Goal: Task Accomplishment & Management: Complete application form

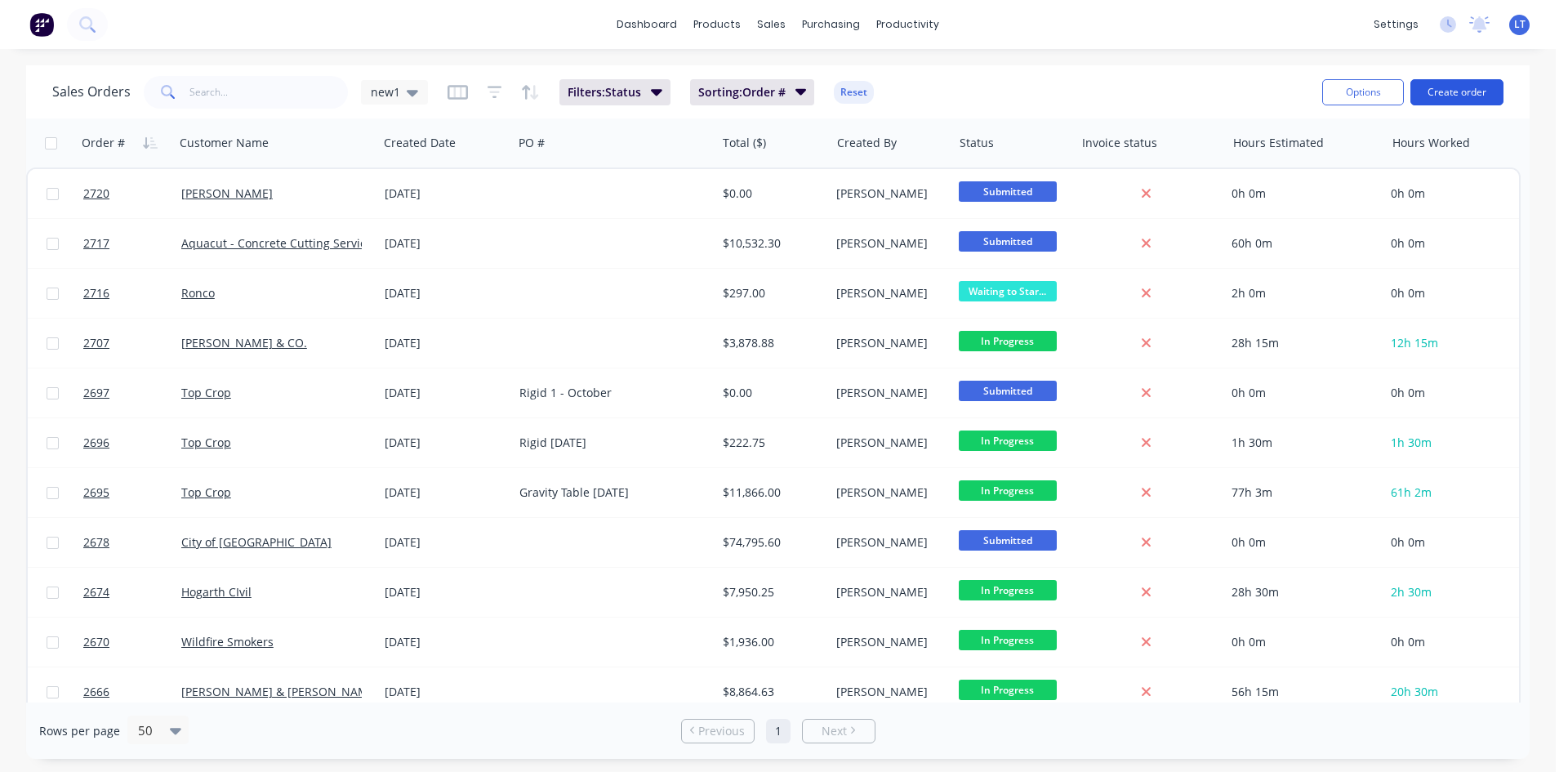
click at [1447, 89] on button "Create order" at bounding box center [1457, 91] width 93 height 26
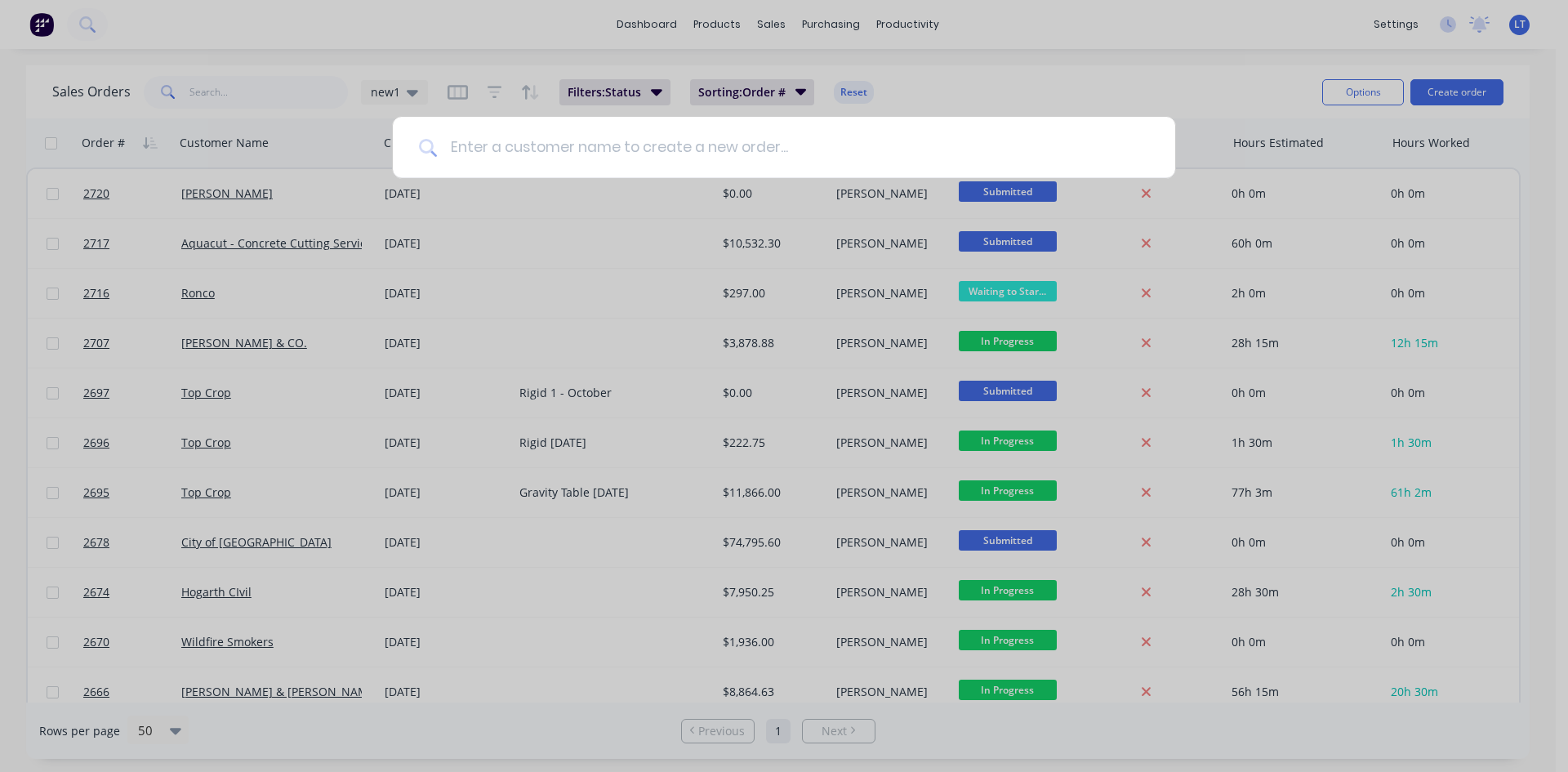
click at [599, 147] on input at bounding box center [793, 147] width 712 height 61
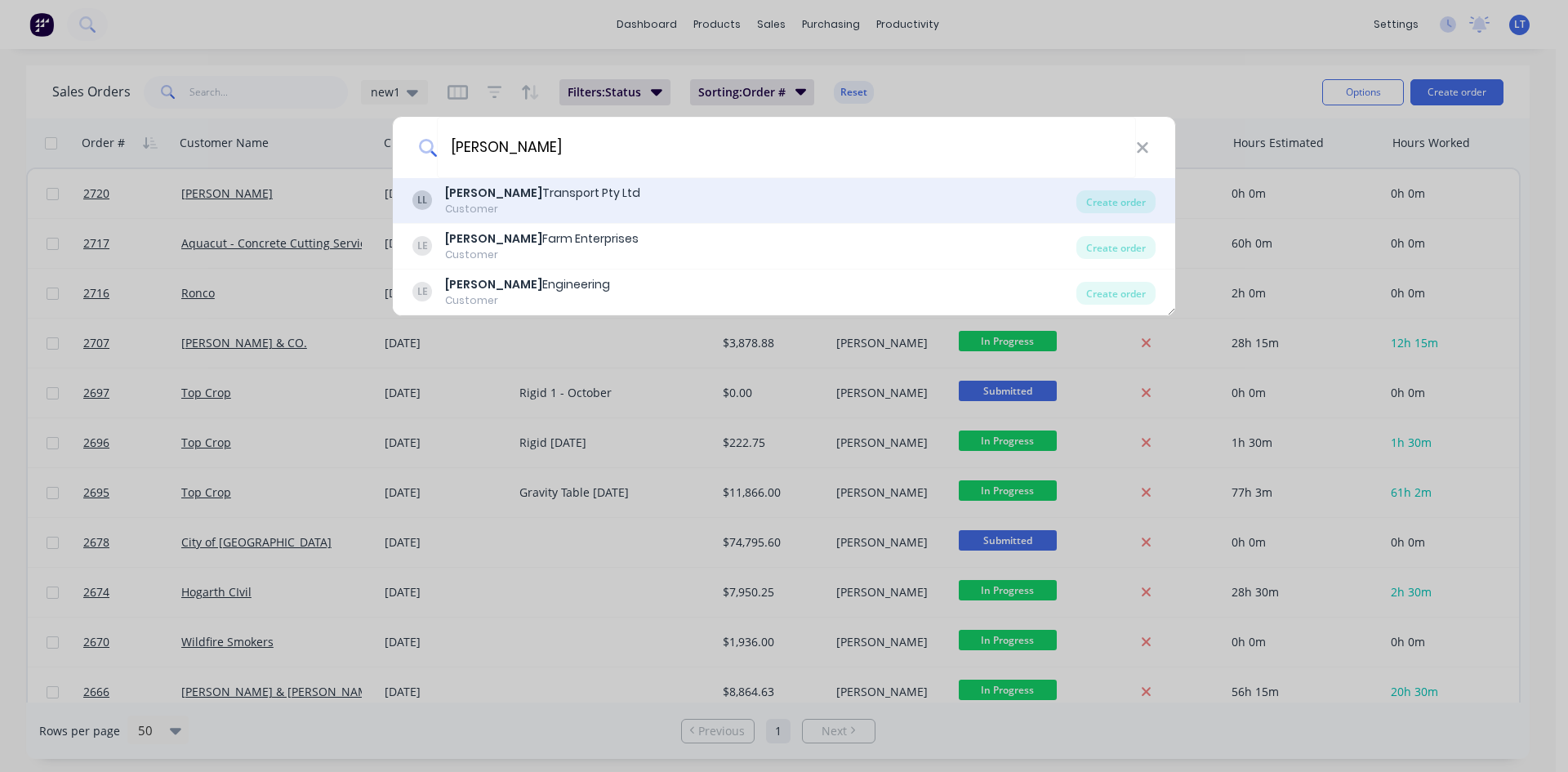
type input "[PERSON_NAME]"
click at [530, 207] on div "Customer" at bounding box center [542, 208] width 195 height 14
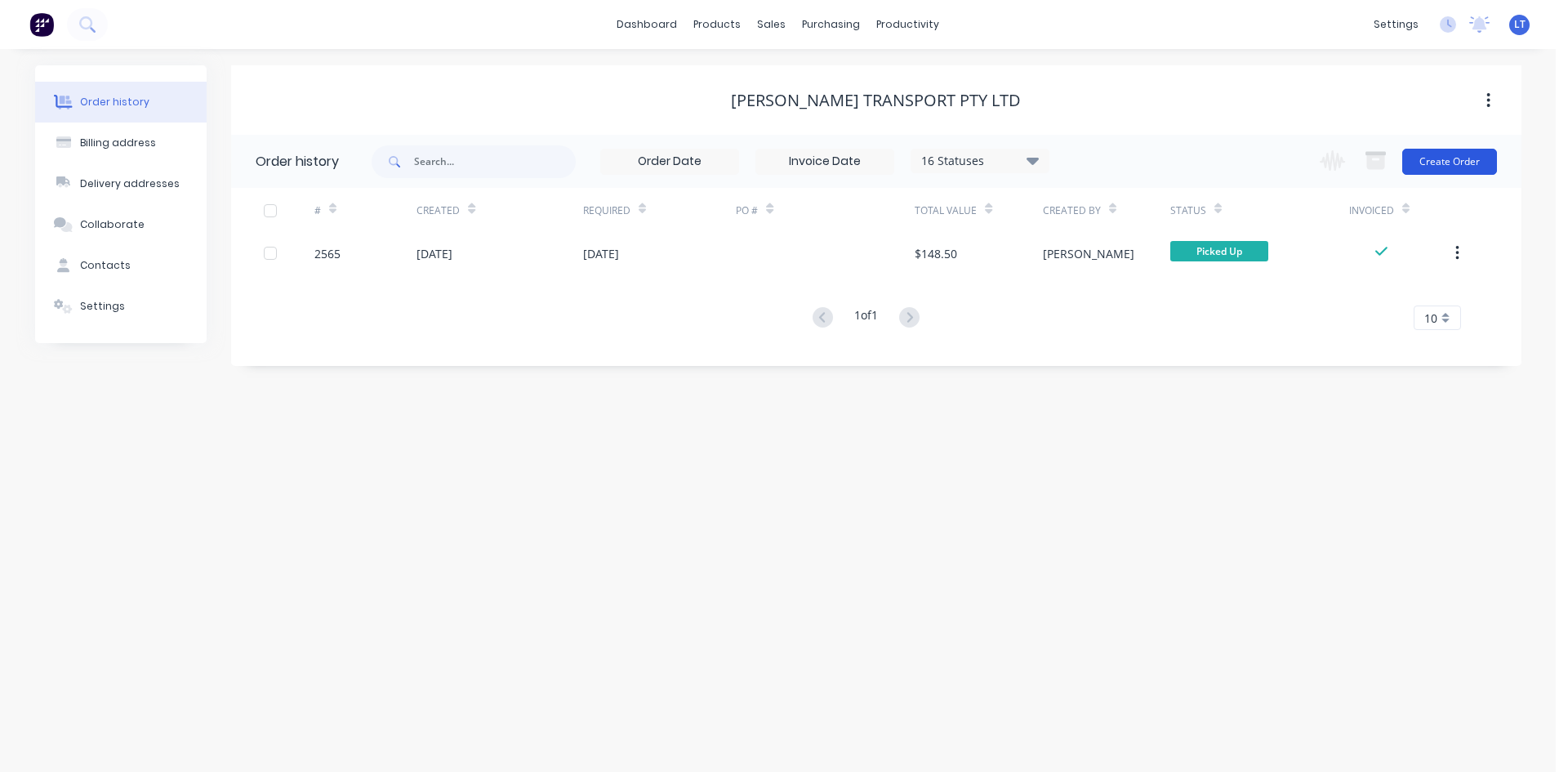
click at [1469, 153] on button "Create Order" at bounding box center [1450, 161] width 95 height 26
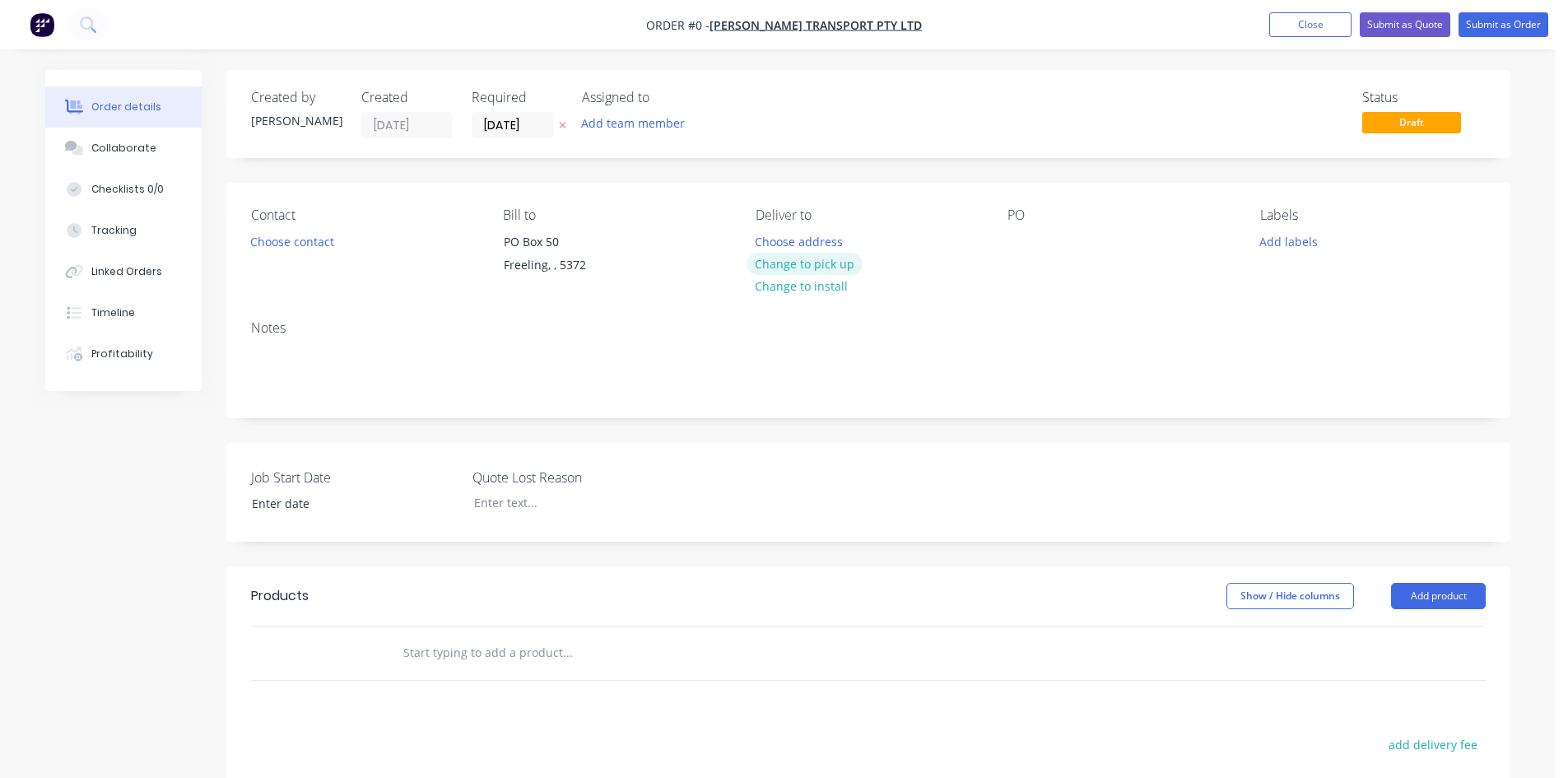
click at [812, 266] on button "Change to pick up" at bounding box center [805, 263] width 117 height 22
click at [297, 243] on button "Choose contact" at bounding box center [293, 240] width 102 height 22
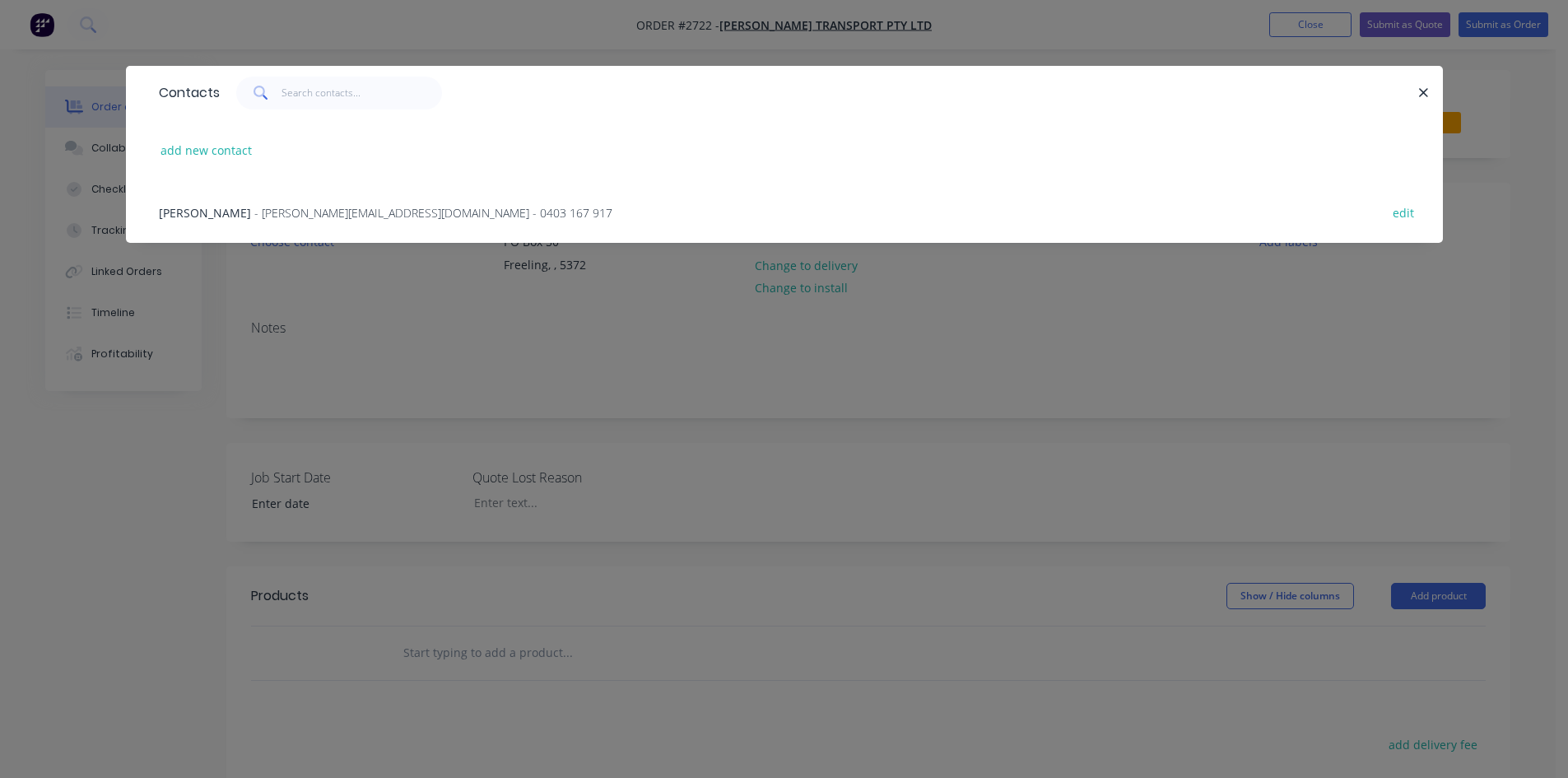
click at [214, 216] on span "[PERSON_NAME]" at bounding box center [205, 213] width 92 height 15
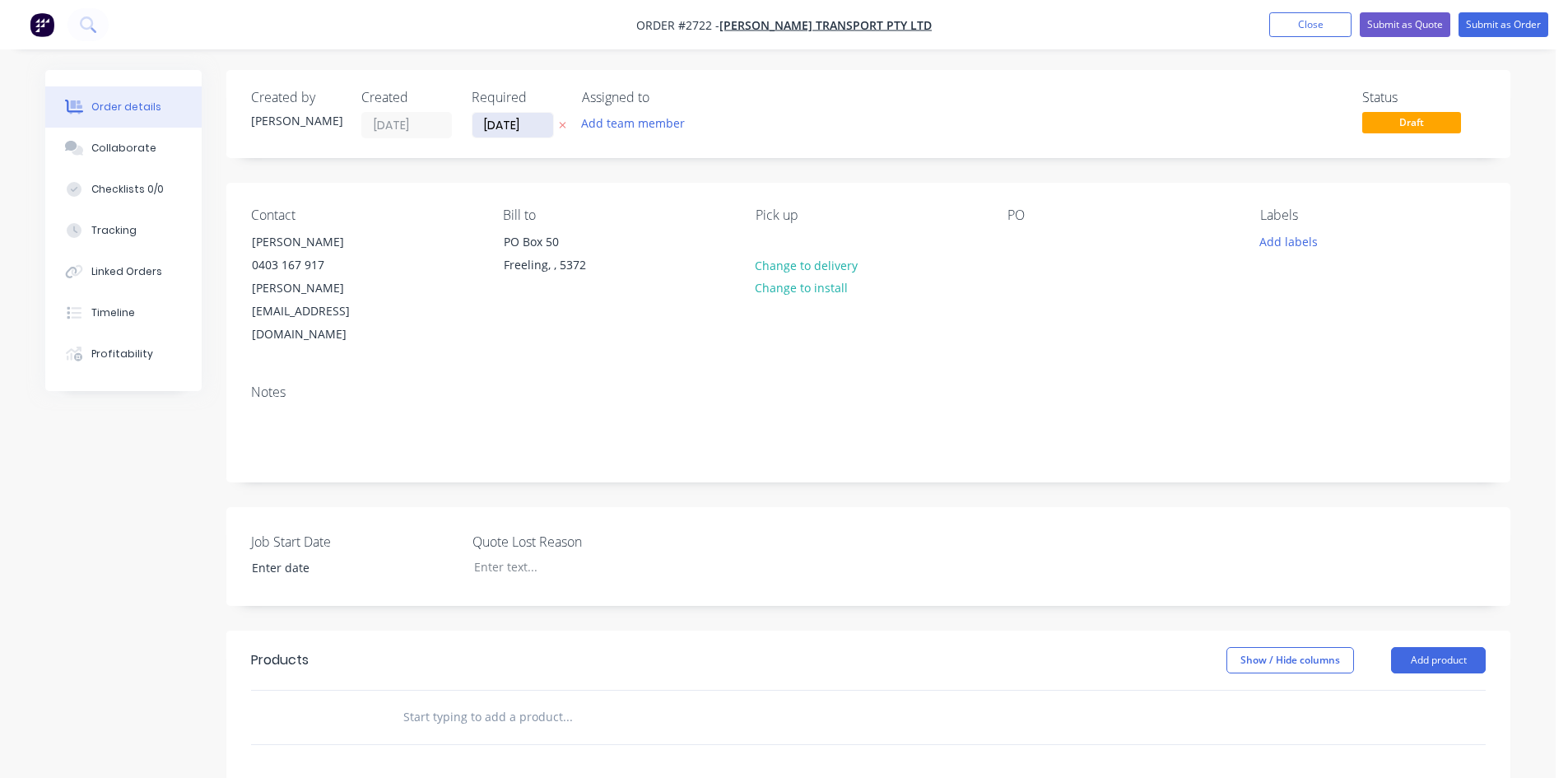
click at [534, 125] on input "[DATE]" at bounding box center [513, 126] width 81 height 25
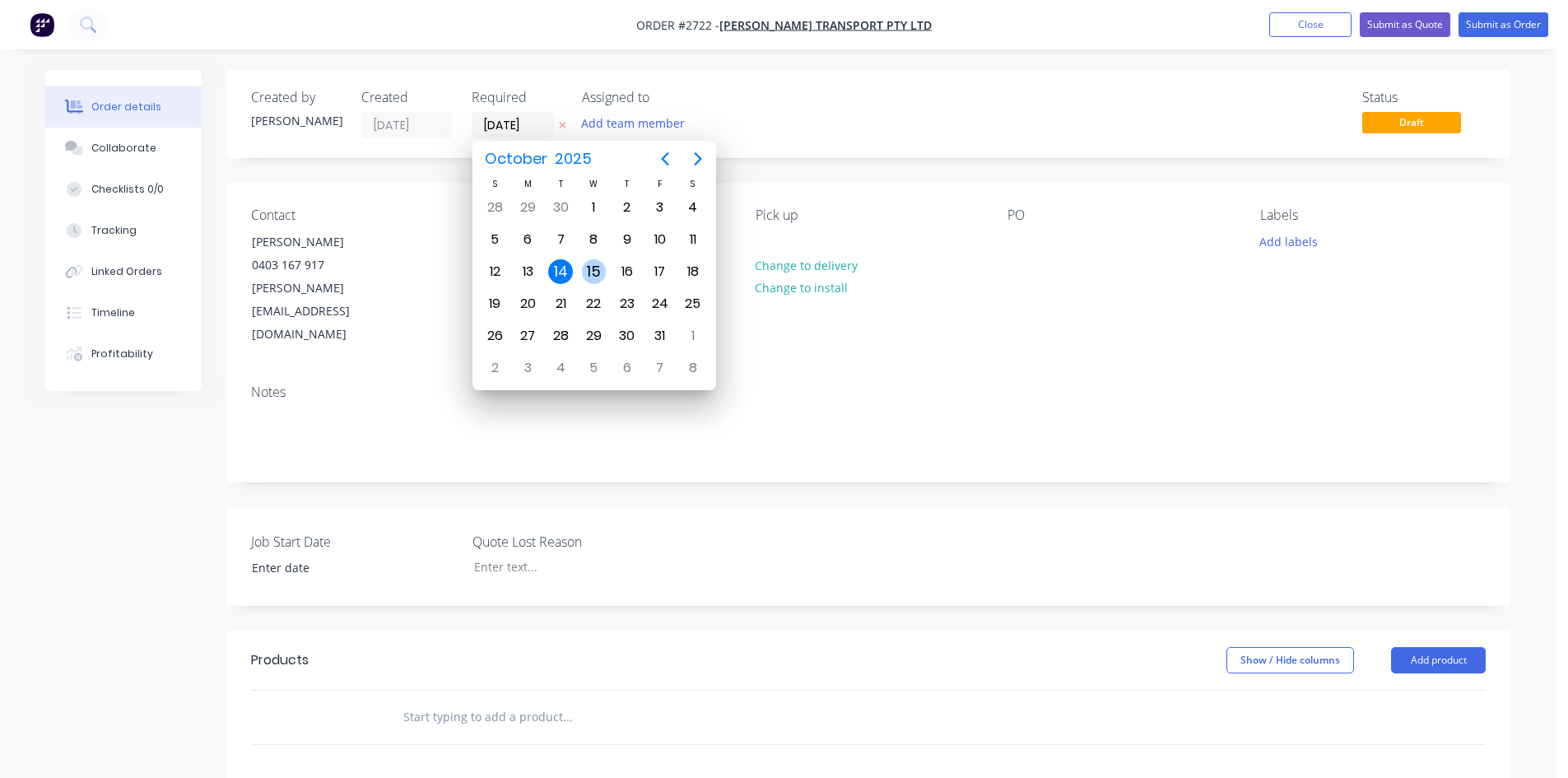
click at [585, 272] on div "15" at bounding box center [594, 272] width 25 height 25
type input "[DATE]"
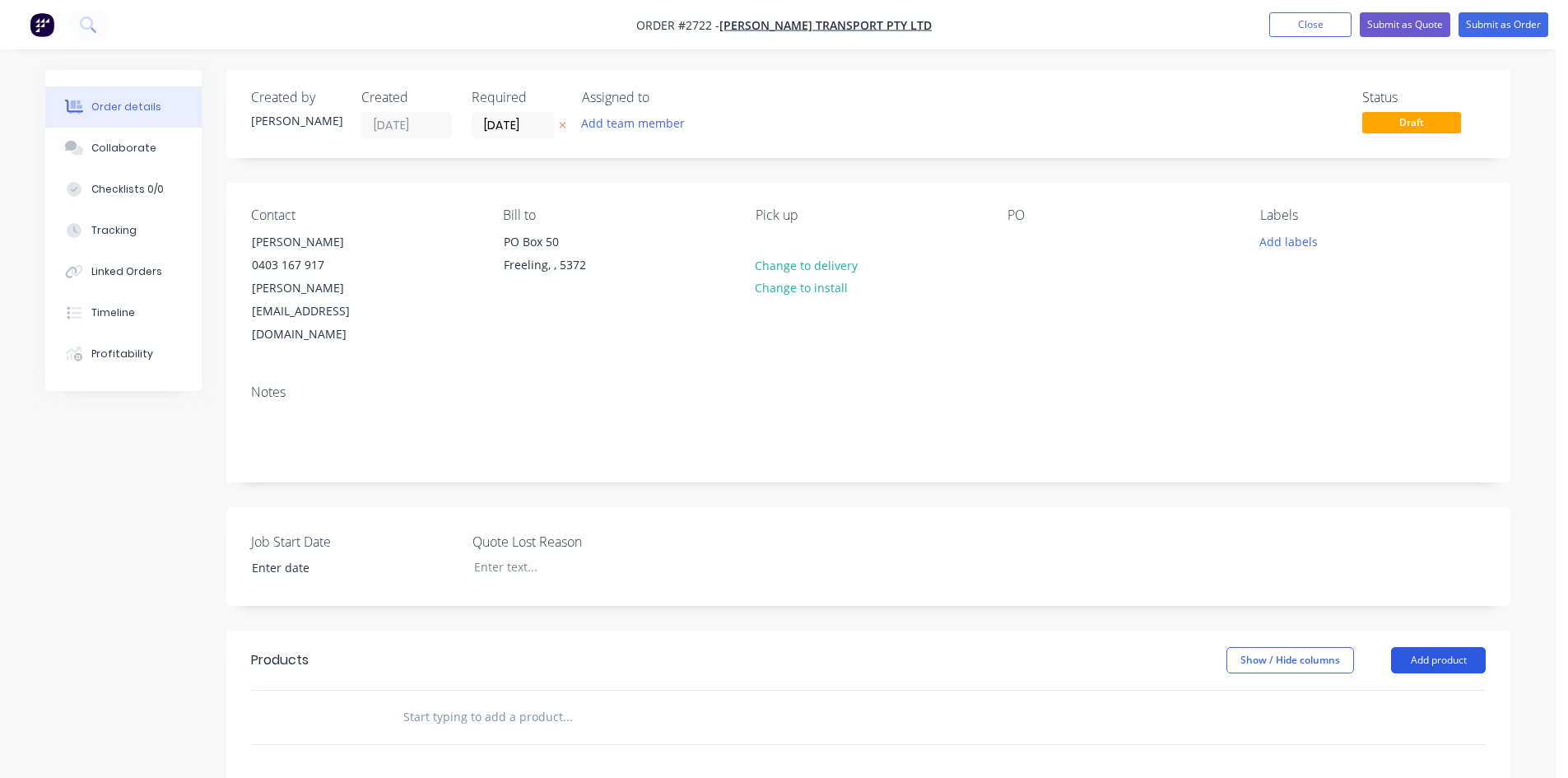
click at [1447, 647] on button "Add product" at bounding box center [1439, 659] width 95 height 26
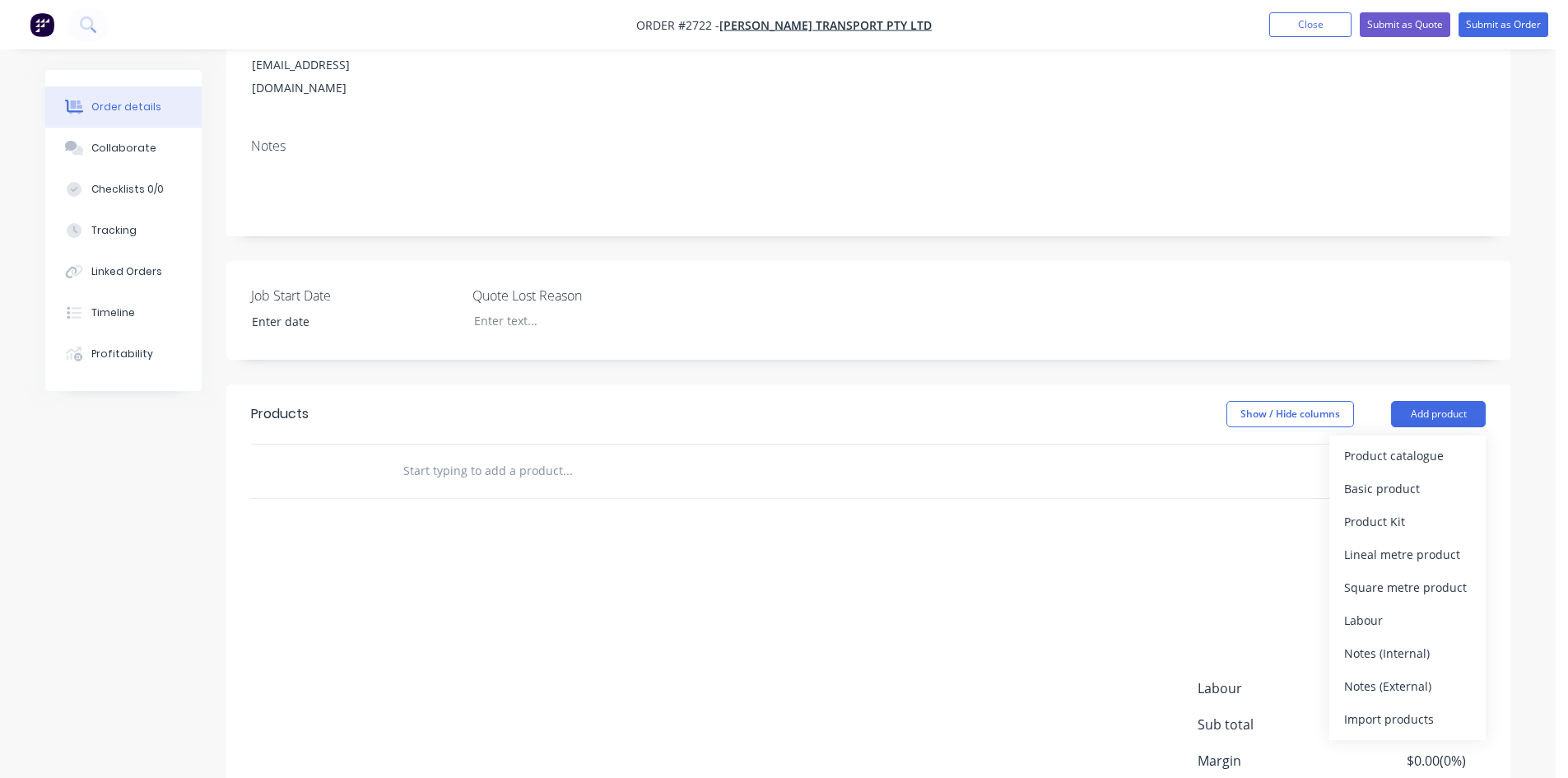
scroll to position [247, 0]
click at [1401, 443] on div "Product catalogue" at bounding box center [1408, 454] width 127 height 24
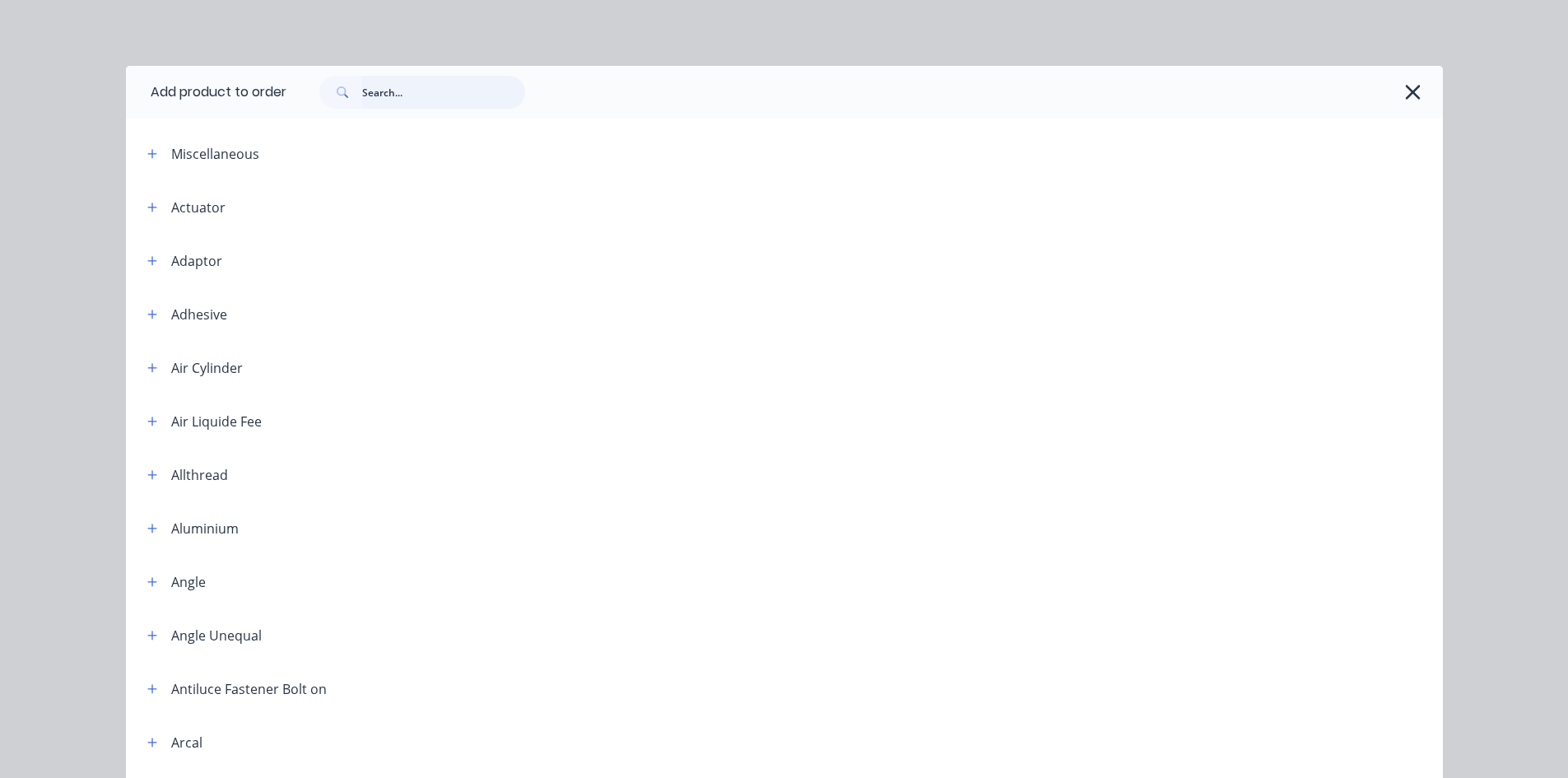
click at [395, 96] on input "text" at bounding box center [444, 92] width 163 height 33
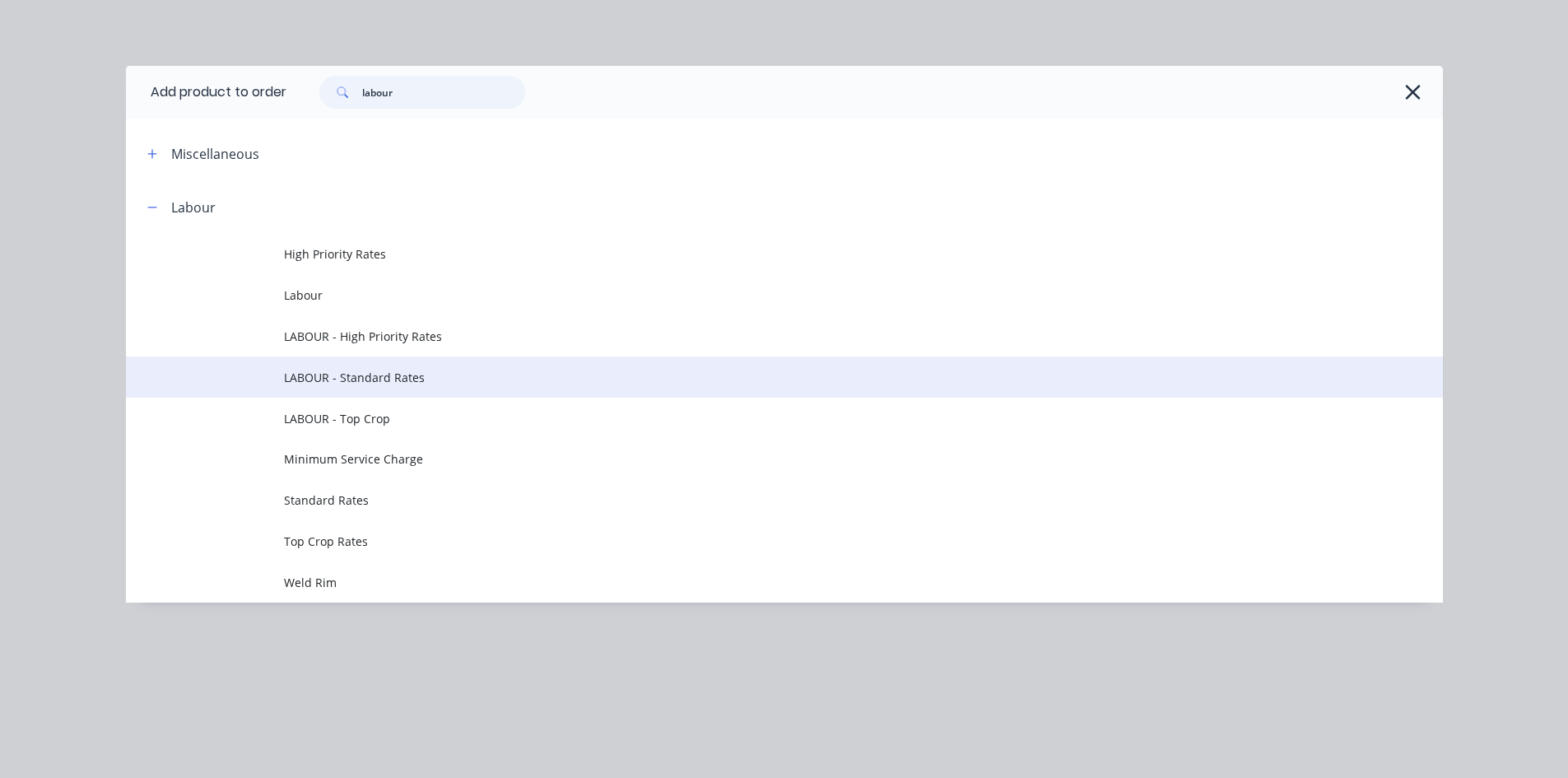
type input "labour"
click at [398, 385] on span "LABOUR - Standard Rates" at bounding box center [747, 378] width 927 height 17
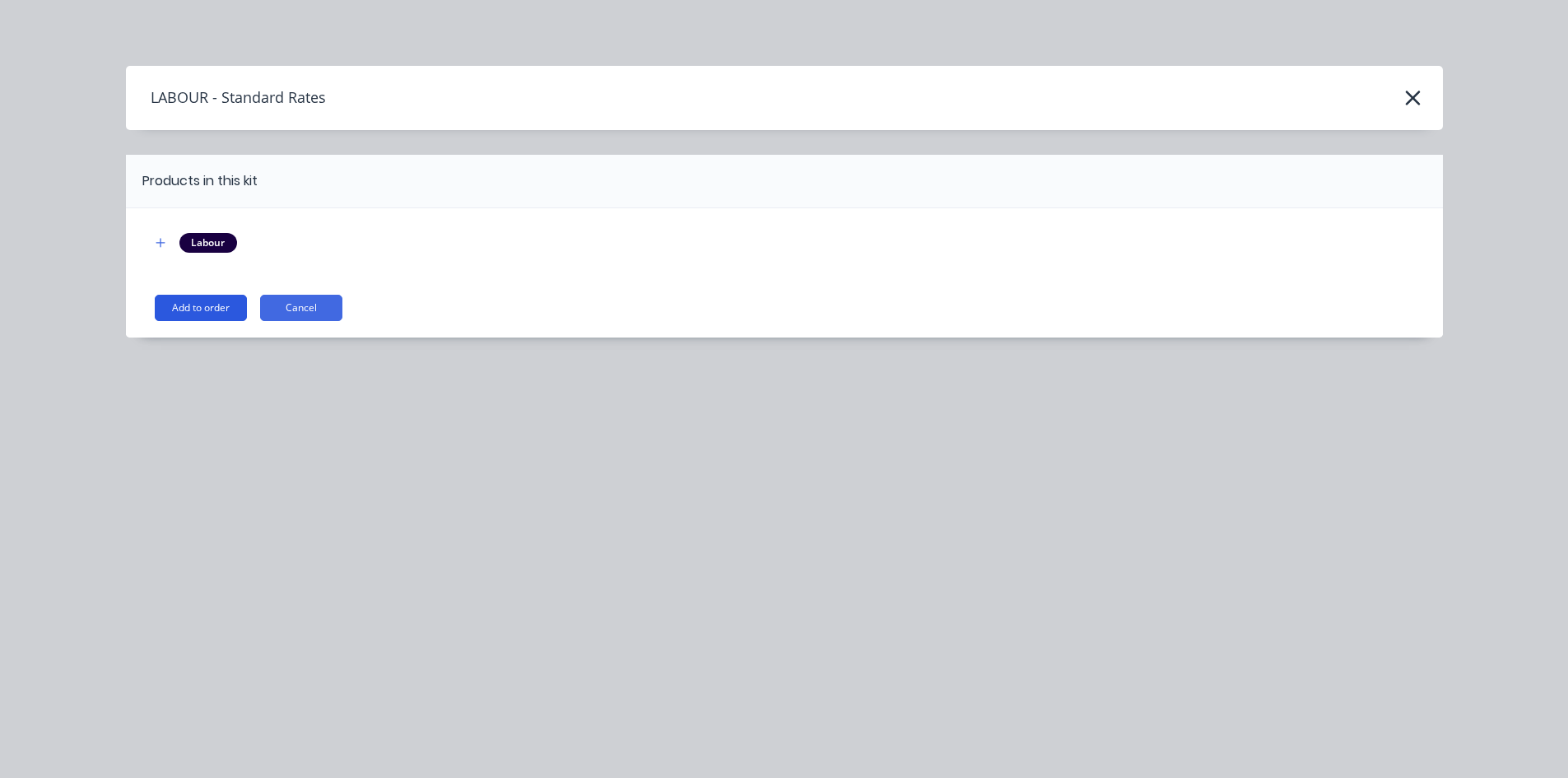
click at [223, 309] on button "Add to order" at bounding box center [200, 307] width 92 height 26
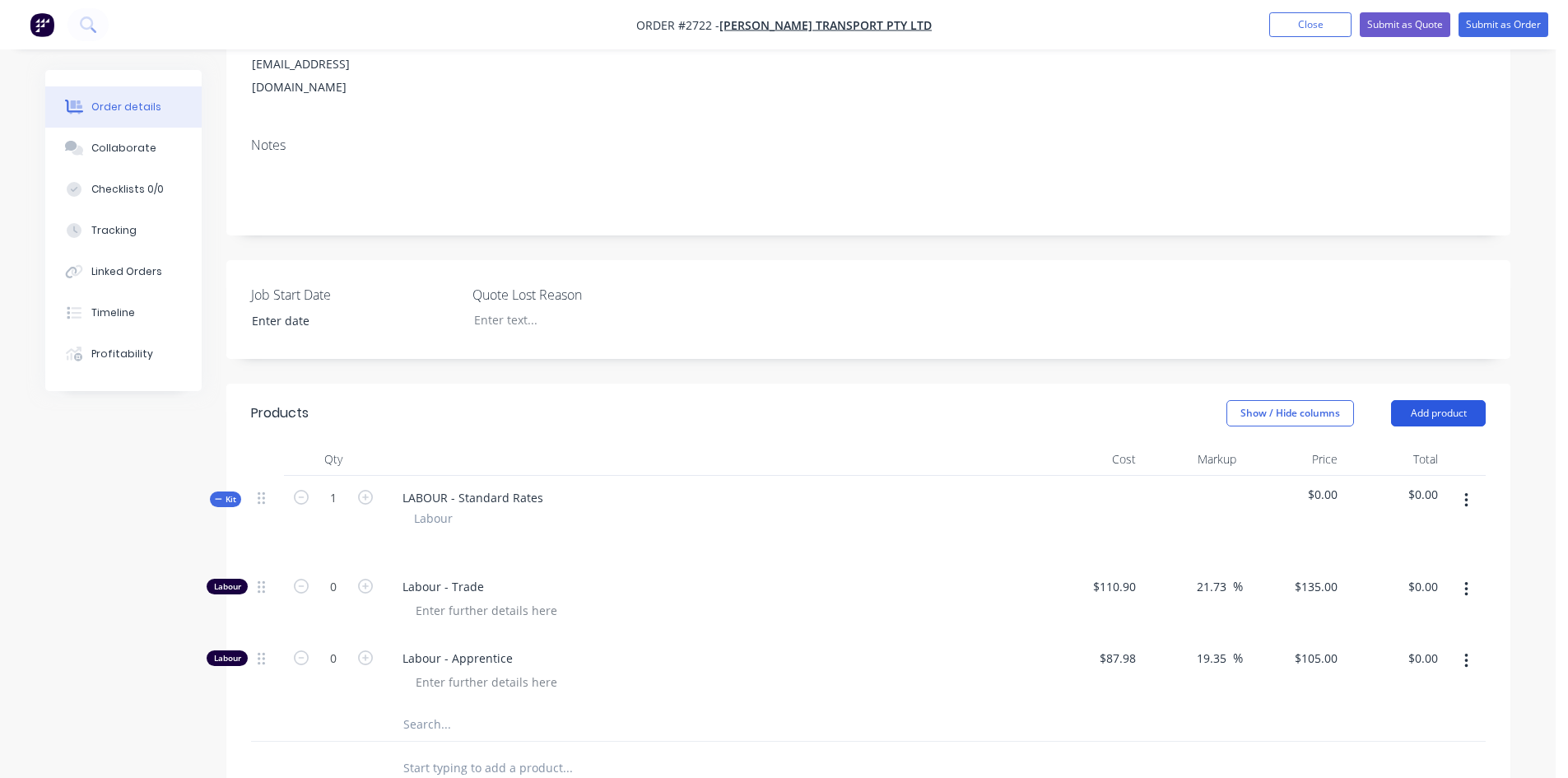
click at [1455, 400] on button "Add product" at bounding box center [1439, 412] width 95 height 26
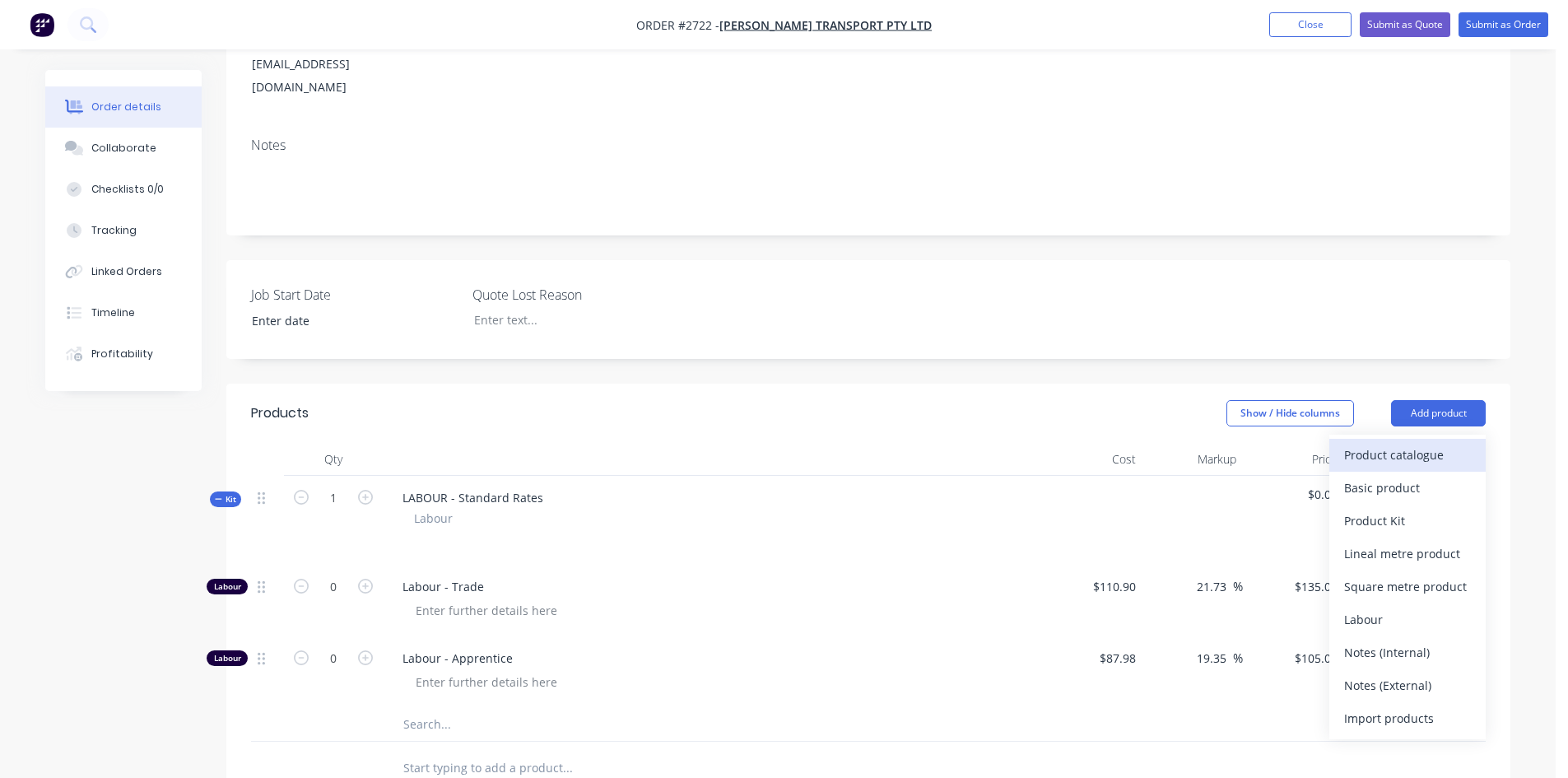
click at [1395, 443] on div "Product catalogue" at bounding box center [1408, 454] width 127 height 24
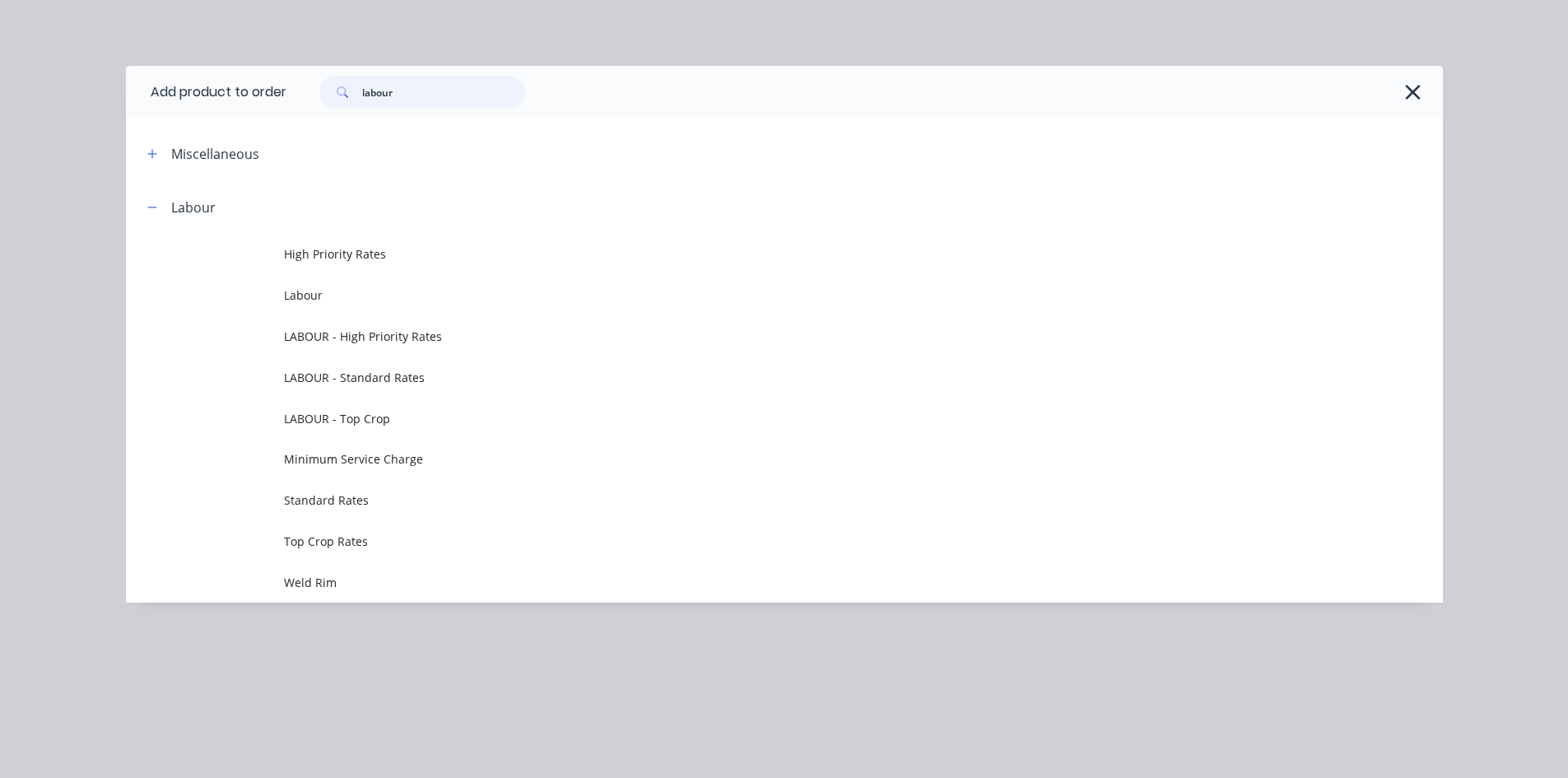
drag, startPoint x: 435, startPoint y: 103, endPoint x: 332, endPoint y: 81, distance: 105.3
click at [332, 81] on div "labour" at bounding box center [422, 92] width 206 height 33
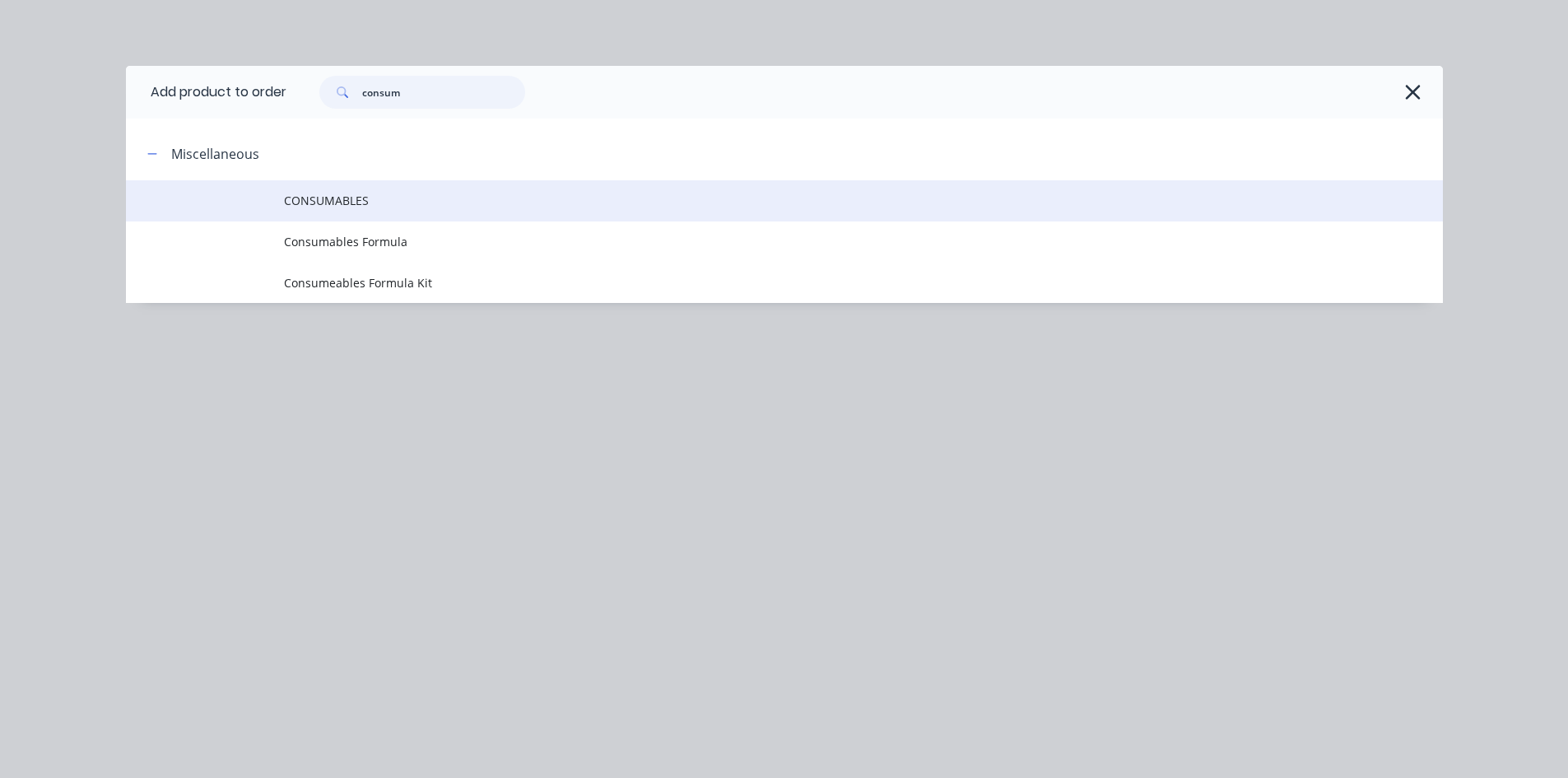
type input "consum"
click at [345, 191] on td "CONSUMABLES" at bounding box center [863, 200] width 1159 height 41
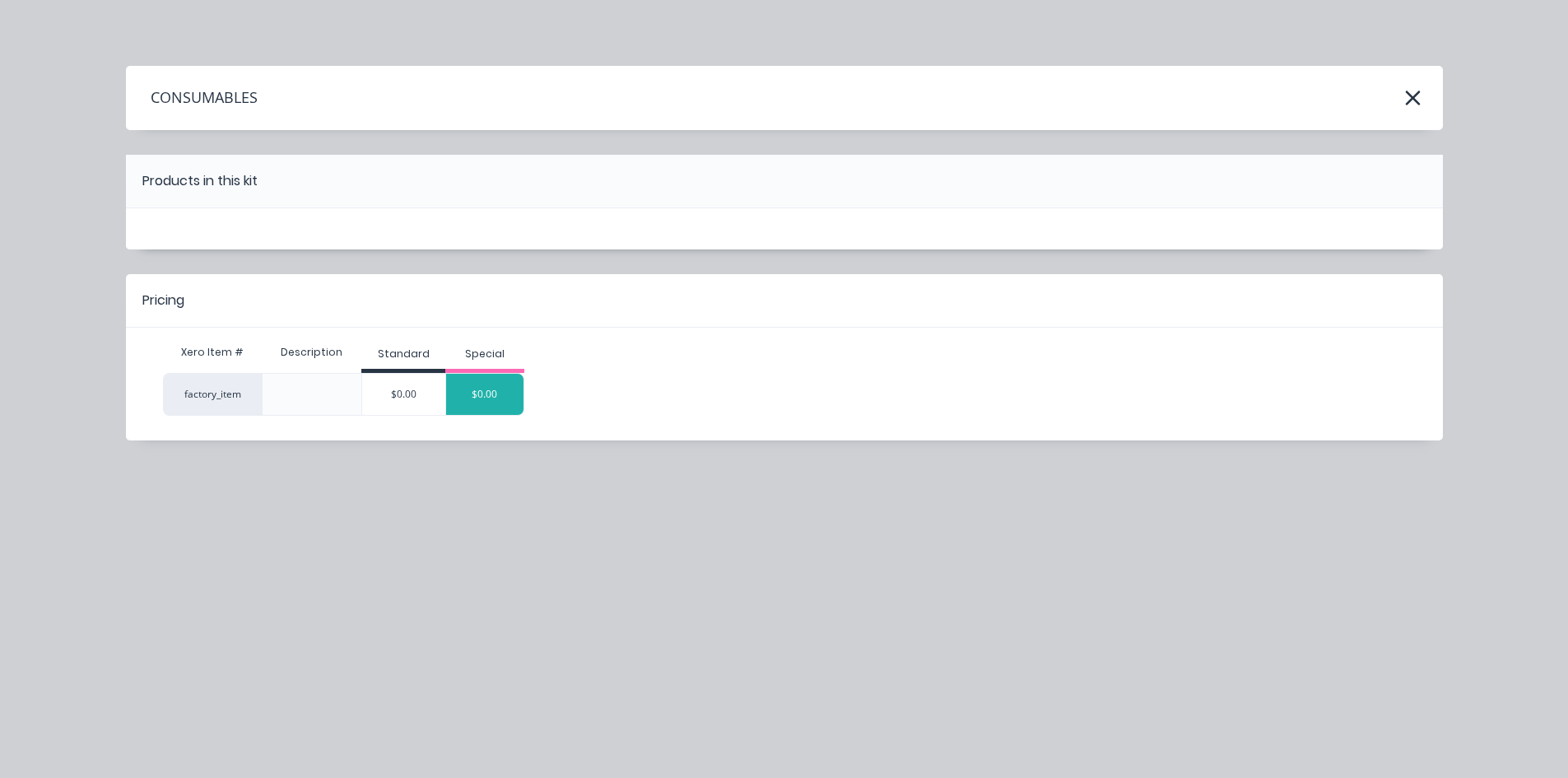
click at [503, 400] on div "$0.00" at bounding box center [485, 394] width 78 height 41
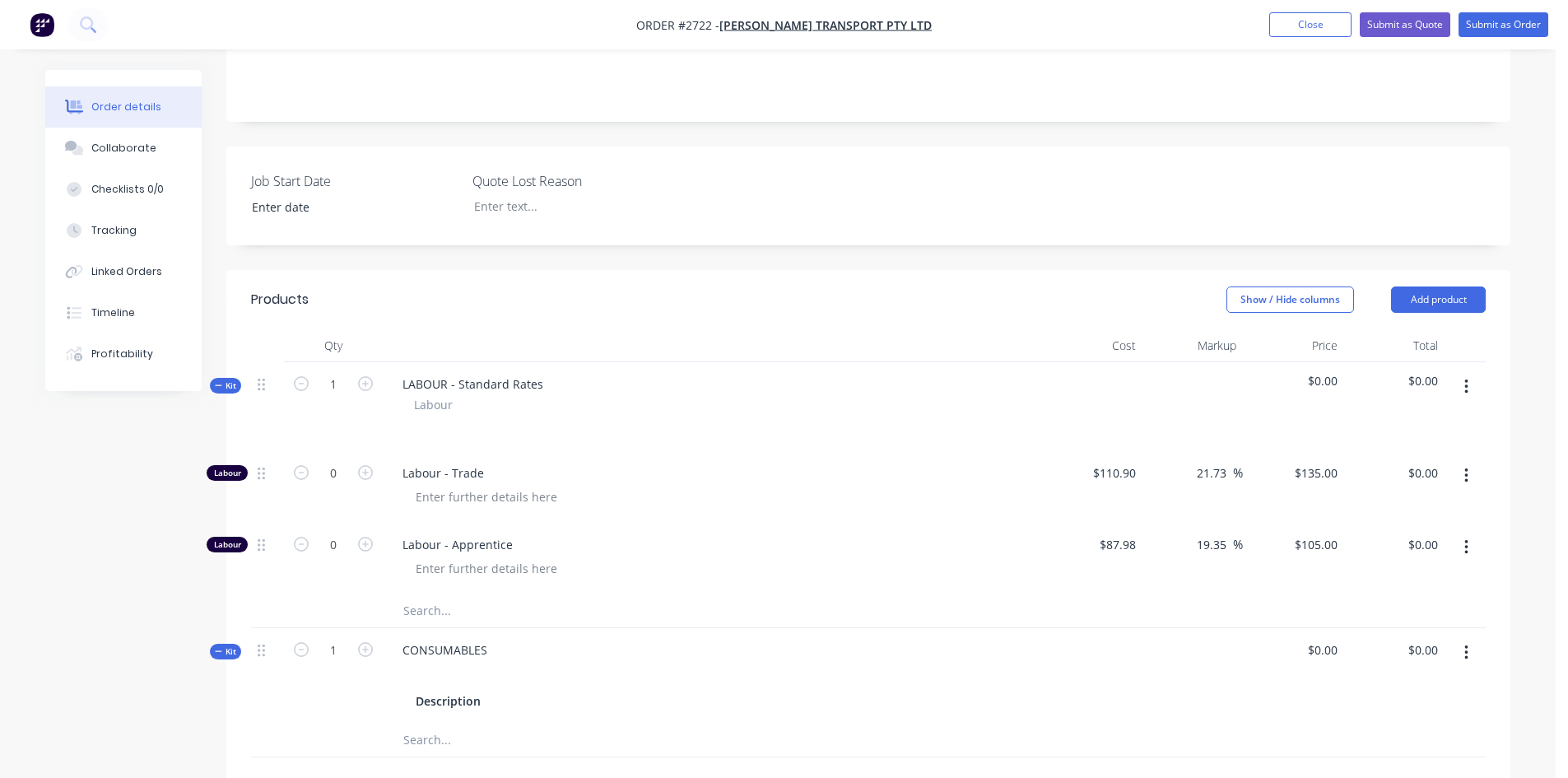
scroll to position [108, 0]
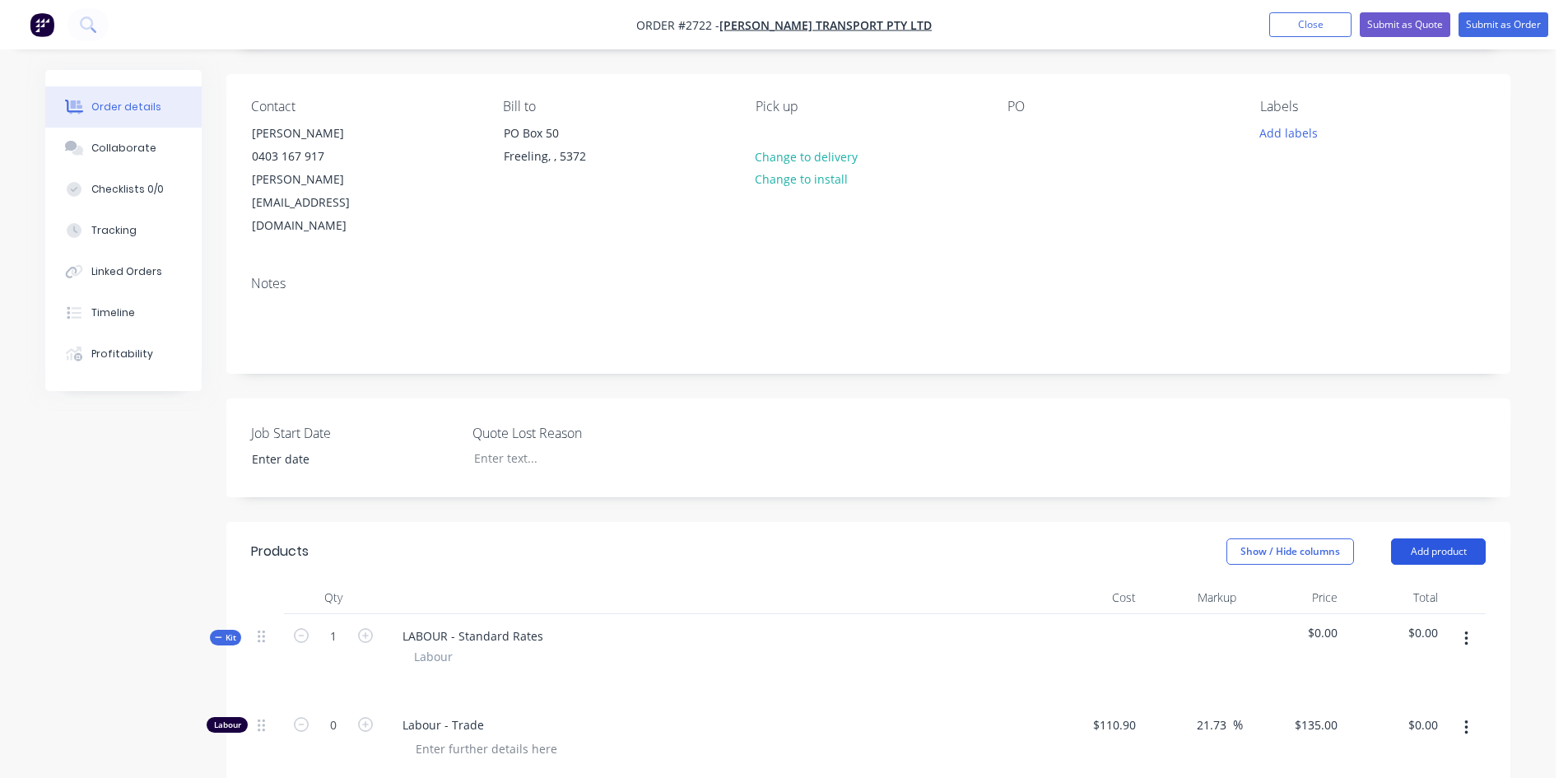
click at [1453, 538] on button "Add product" at bounding box center [1439, 551] width 95 height 26
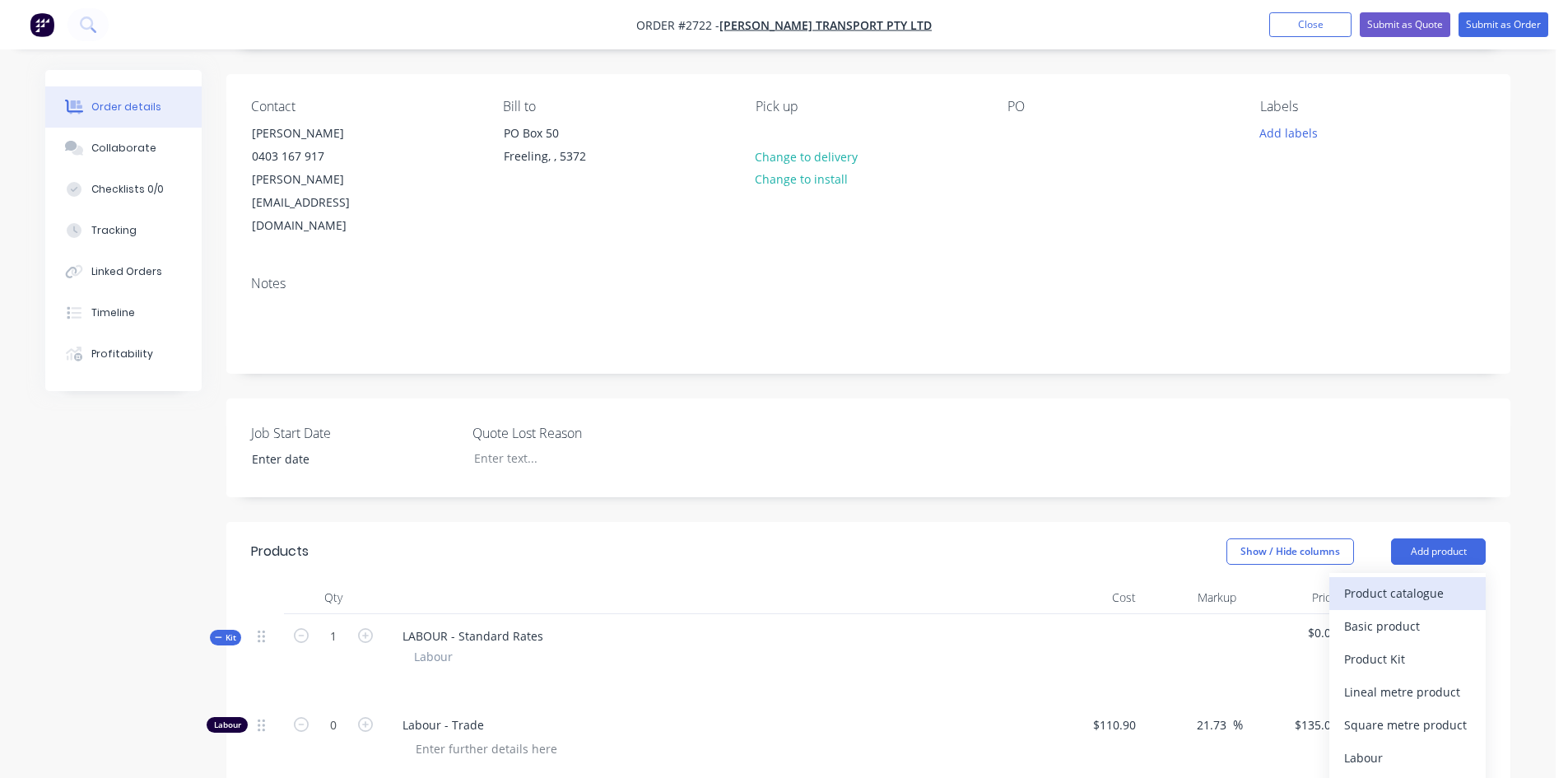
click at [1355, 581] on div "Product catalogue" at bounding box center [1408, 592] width 127 height 24
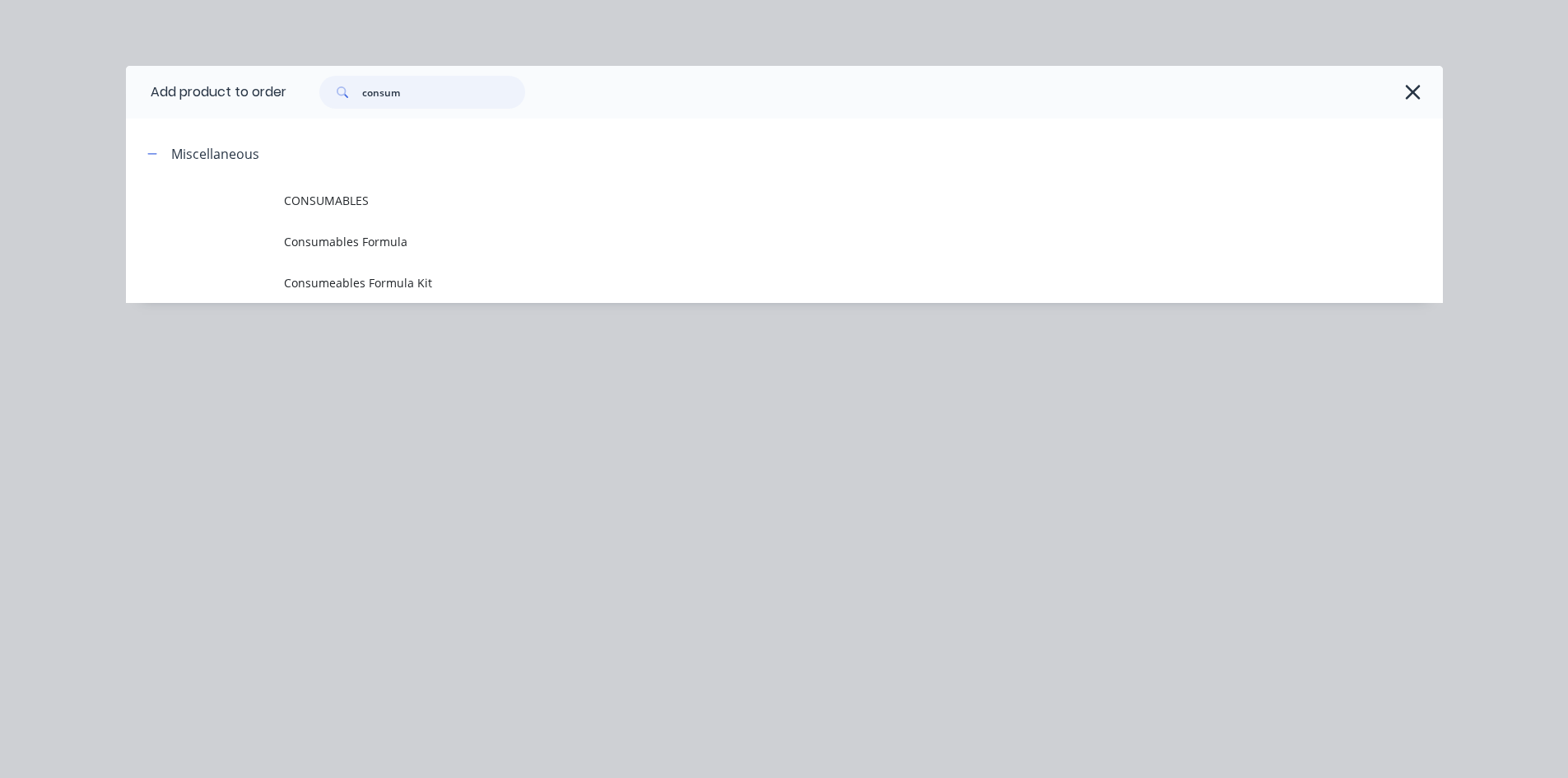
drag, startPoint x: 387, startPoint y: 88, endPoint x: 294, endPoint y: 79, distance: 93.4
click at [294, 79] on div "consum" at bounding box center [857, 92] width 1141 height 33
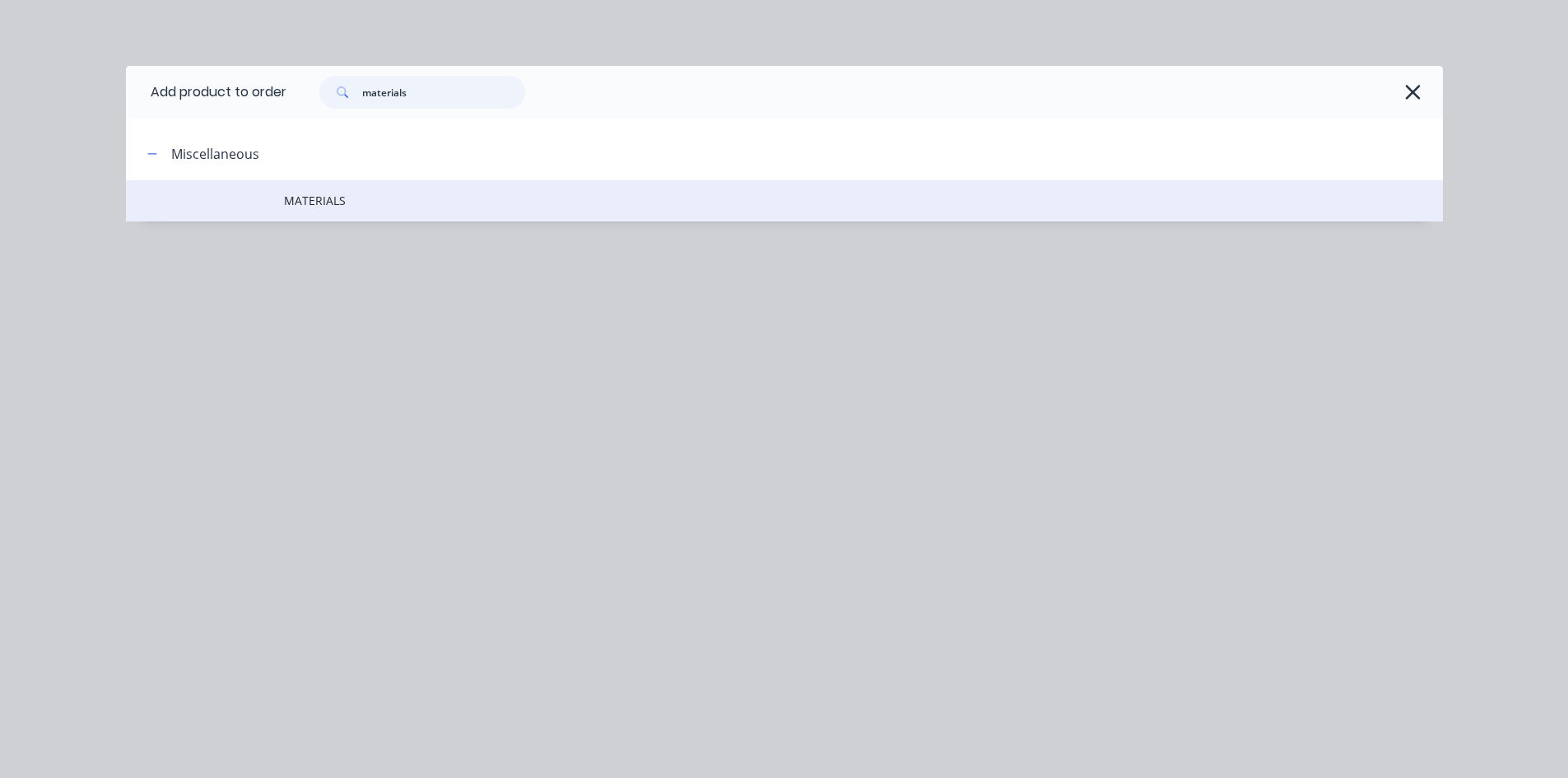
type input "materials"
click at [329, 212] on td "MATERIALS" at bounding box center [863, 200] width 1159 height 41
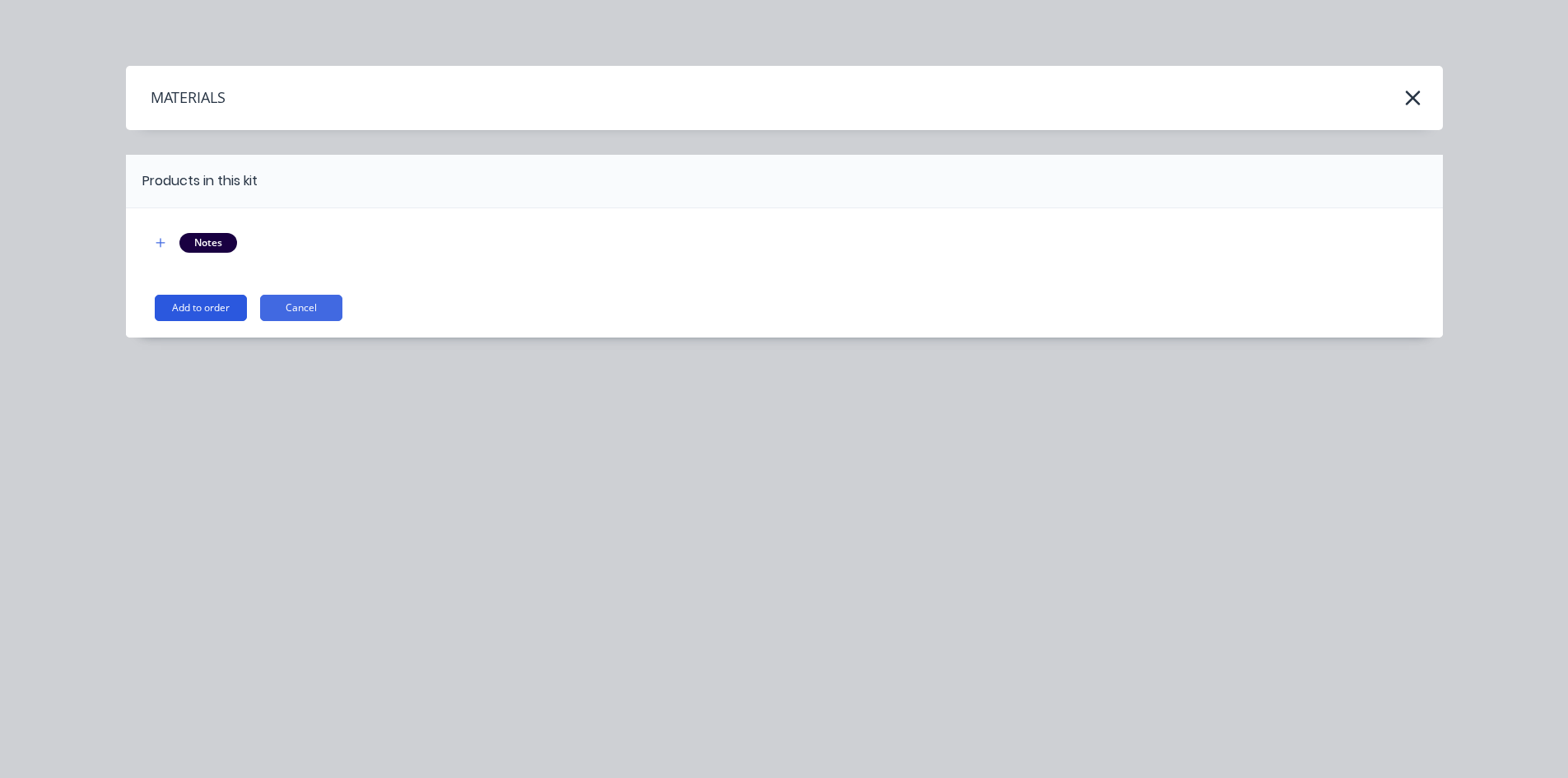
click at [197, 320] on button "Add to order" at bounding box center [200, 307] width 92 height 26
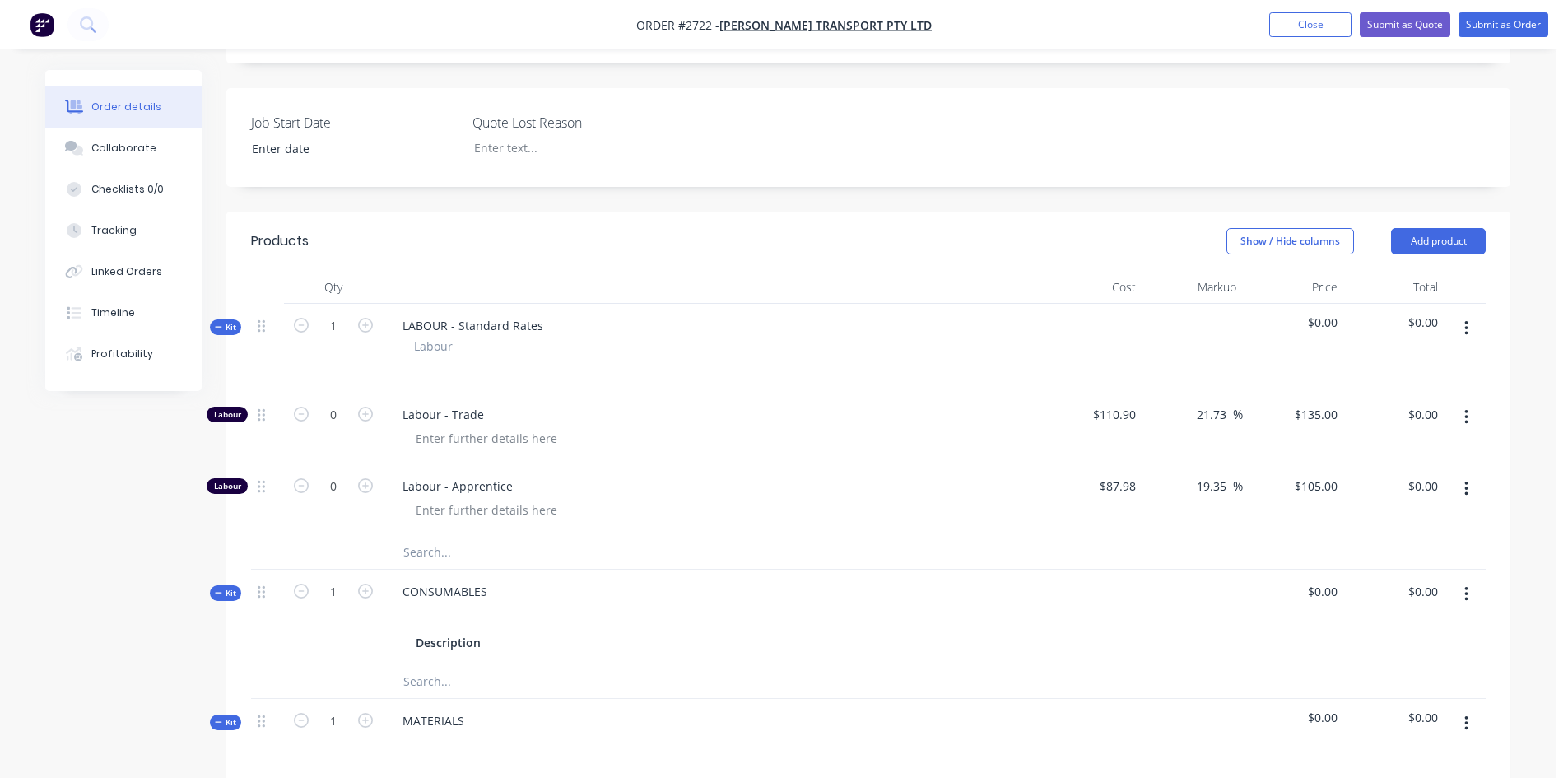
scroll to position [355, 0]
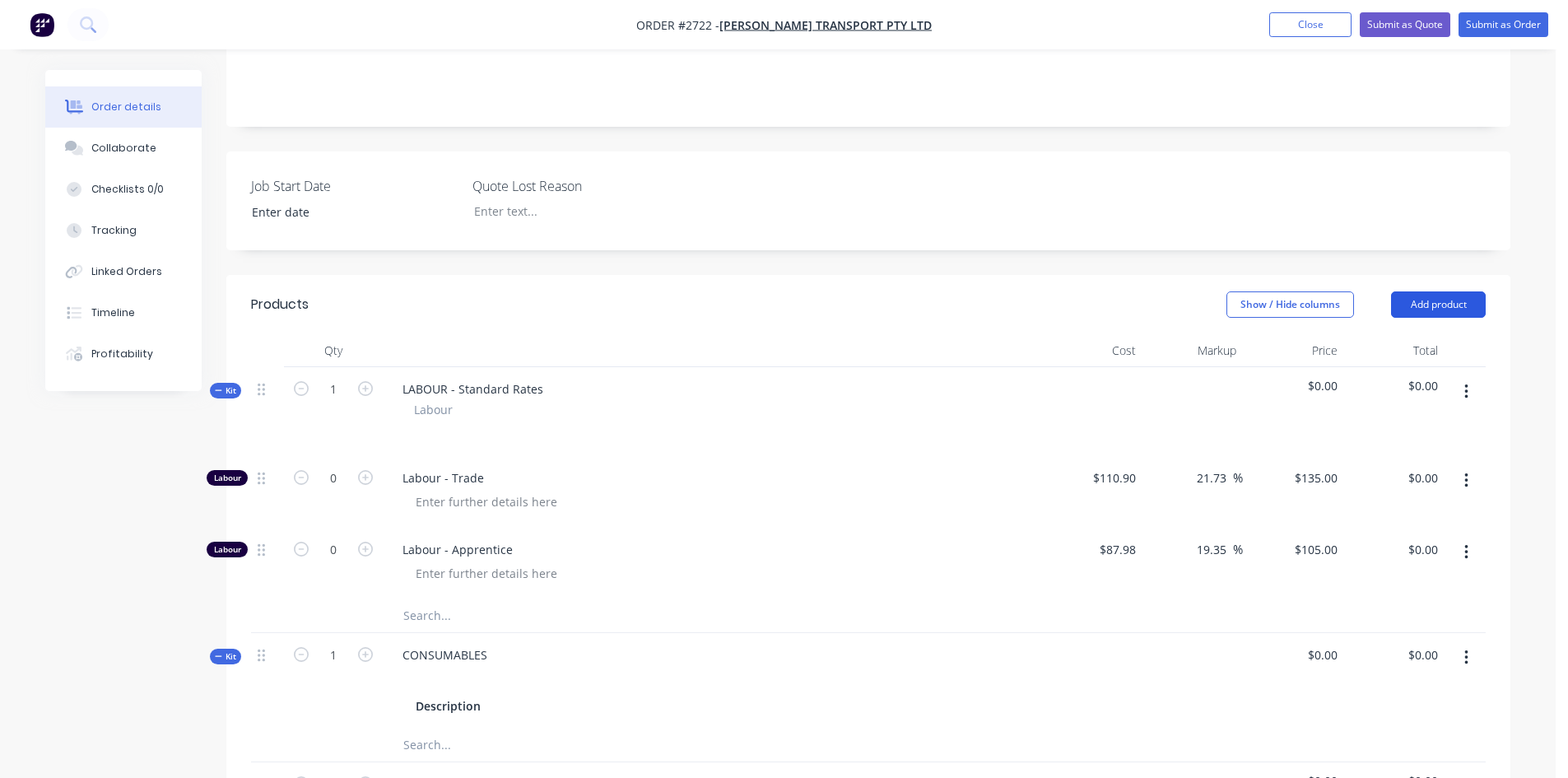
click at [1437, 291] on button "Add product" at bounding box center [1439, 304] width 95 height 26
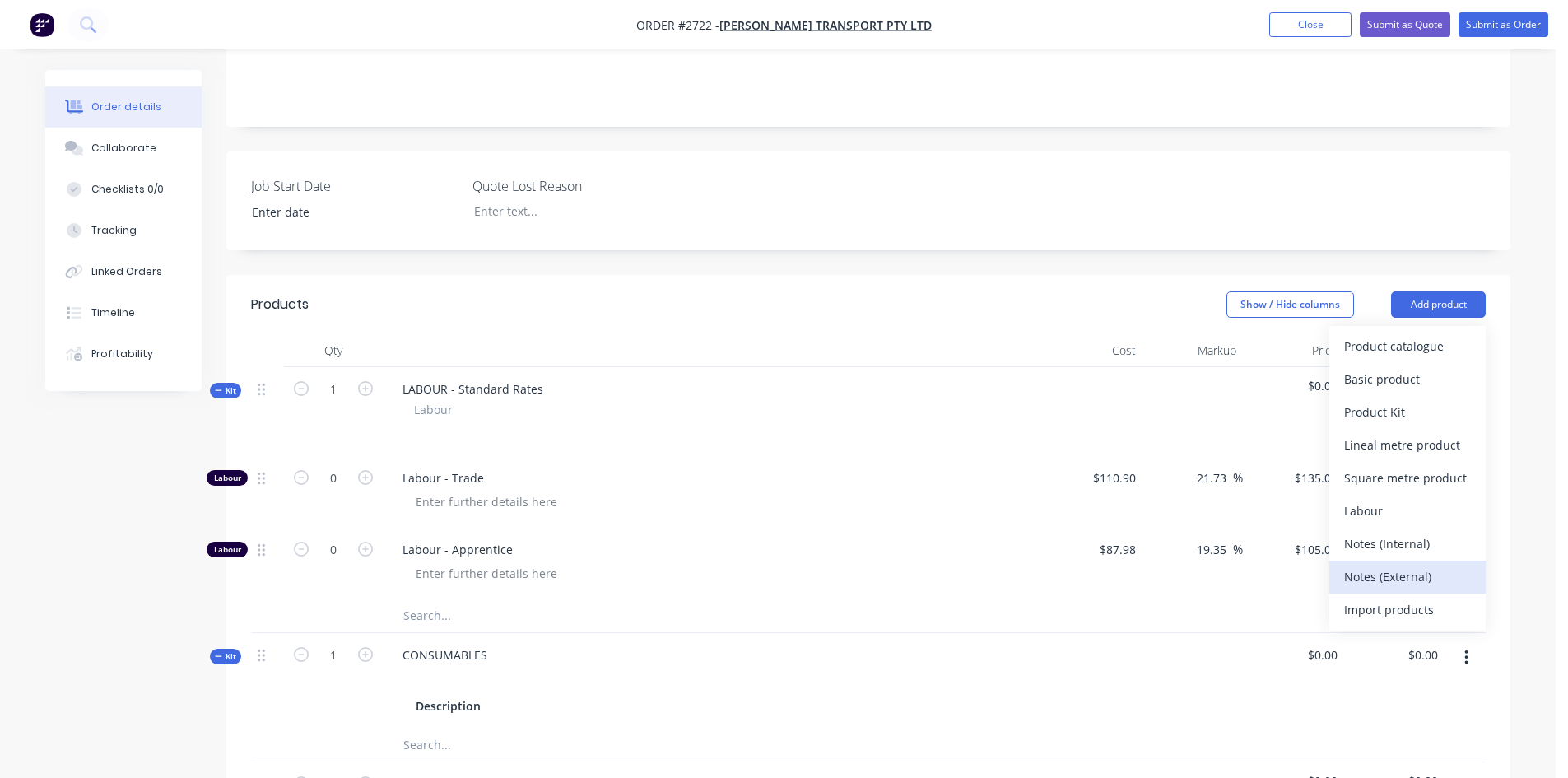
click at [1383, 564] on div "Notes (External)" at bounding box center [1408, 576] width 127 height 24
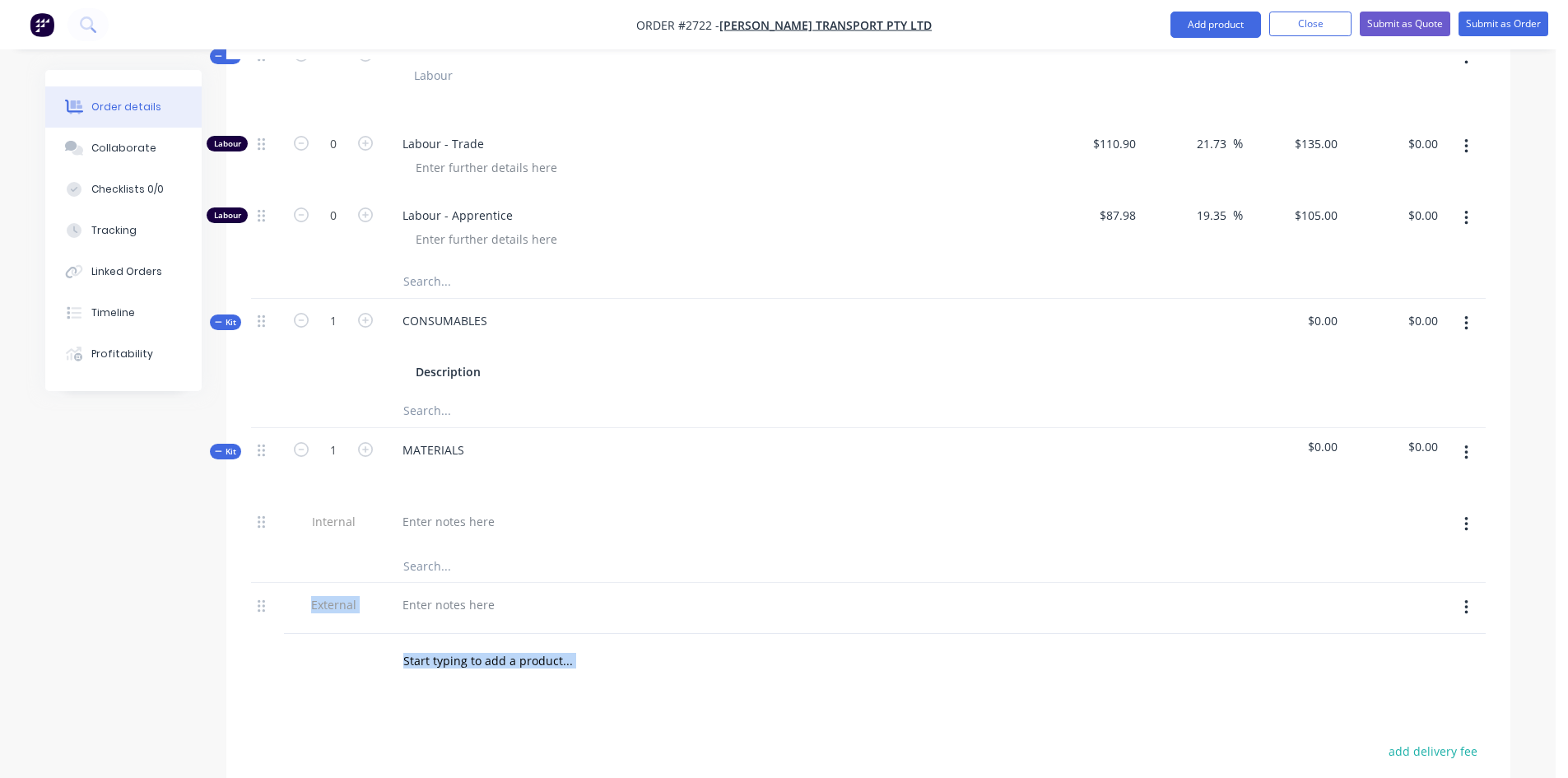
scroll to position [972, 0]
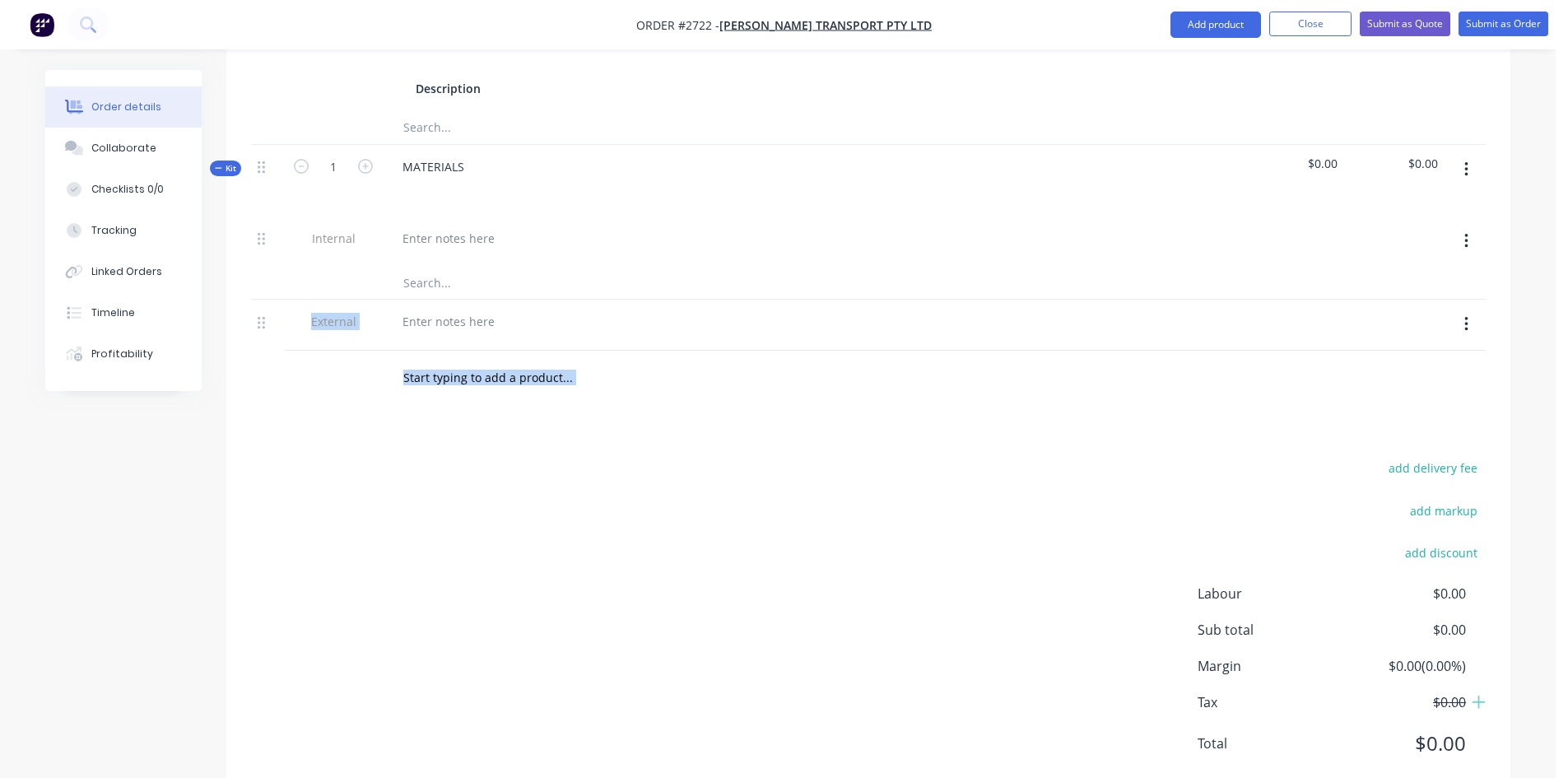
drag, startPoint x: 256, startPoint y: 318, endPoint x: 264, endPoint y: 467, distance: 149.2
click at [264, 467] on div "Products Show / Hide columns Add product Qty Cost Markup Price Total Kit 1 LABO…" at bounding box center [868, 229] width 1284 height 1142
click at [352, 459] on div "add delivery fee add markup add discount Labour $0.00 Sub total $0.00 Margin $0…" at bounding box center [868, 616] width 1234 height 318
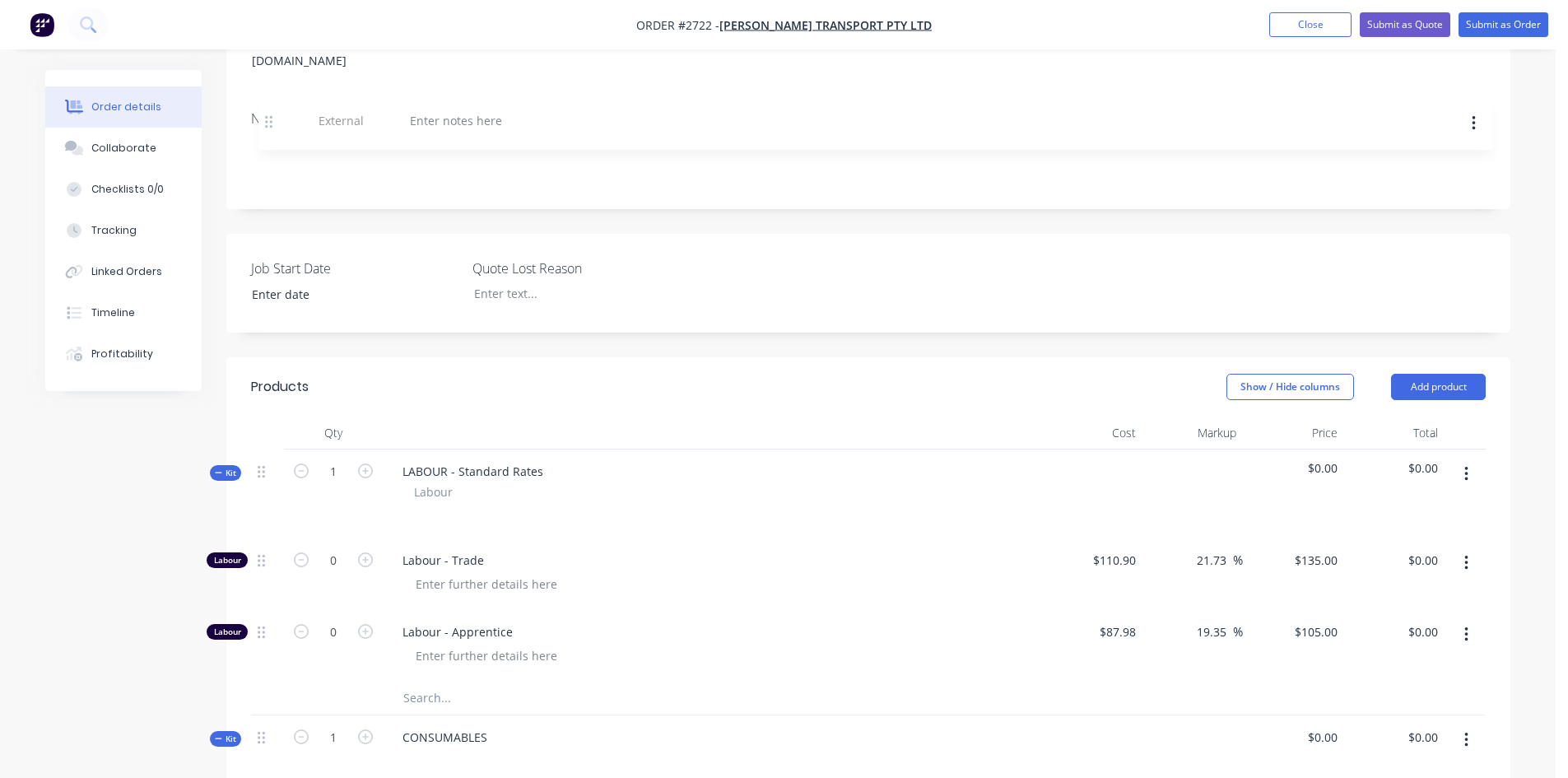
scroll to position [253, 0]
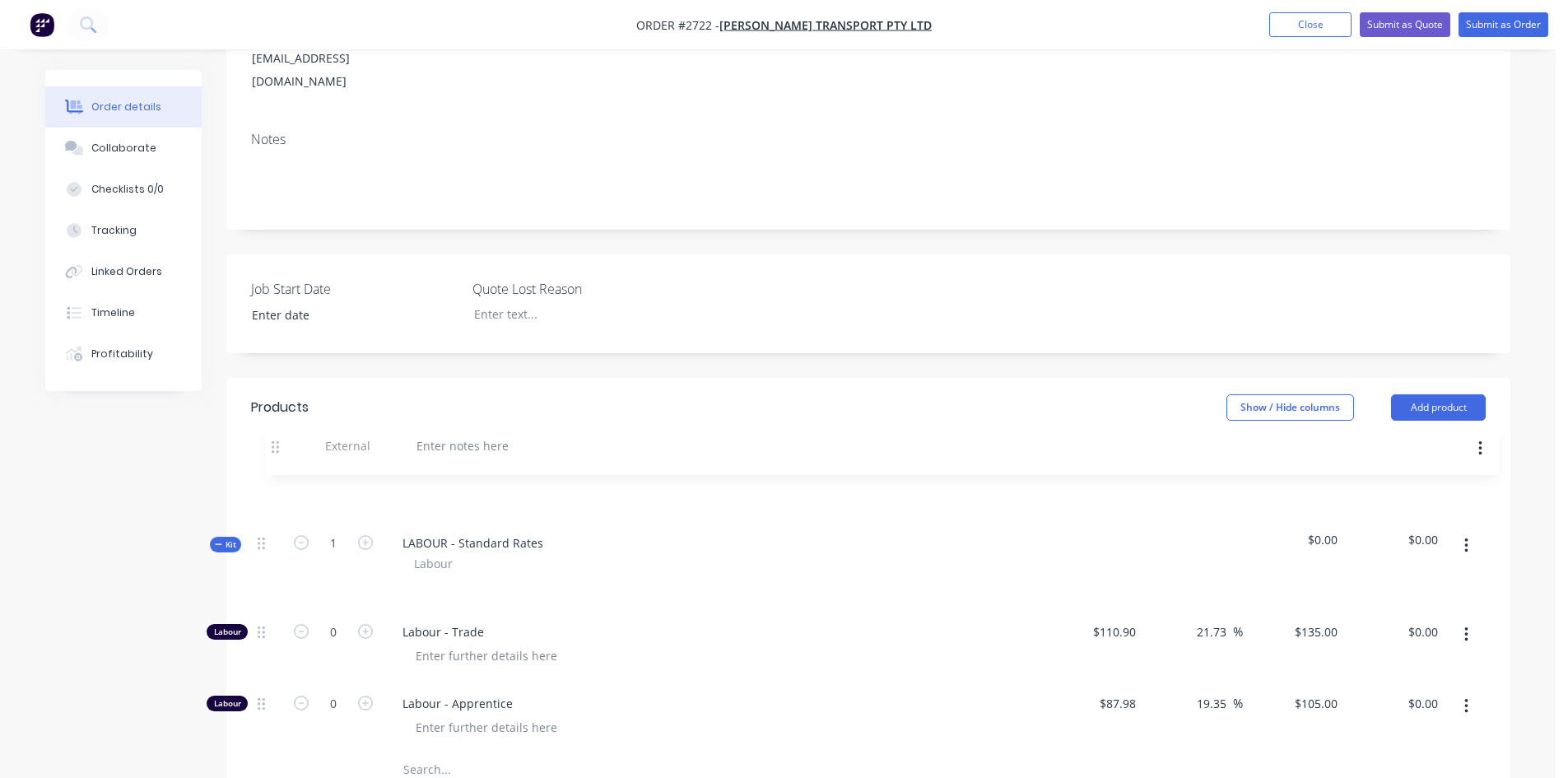
drag, startPoint x: 265, startPoint y: 284, endPoint x: 279, endPoint y: 448, distance: 164.6
click at [279, 469] on div "Kit 1 LABOUR - Standard Rates Labour $0.00 $0.00 Labour 0 Labour - Trade $110.9…" at bounding box center [868, 770] width 1234 height 602
click at [442, 480] on div at bounding box center [449, 492] width 119 height 24
click at [629, 480] on div "Repair Damage to Truck side door where" at bounding box center [515, 492] width 252 height 24
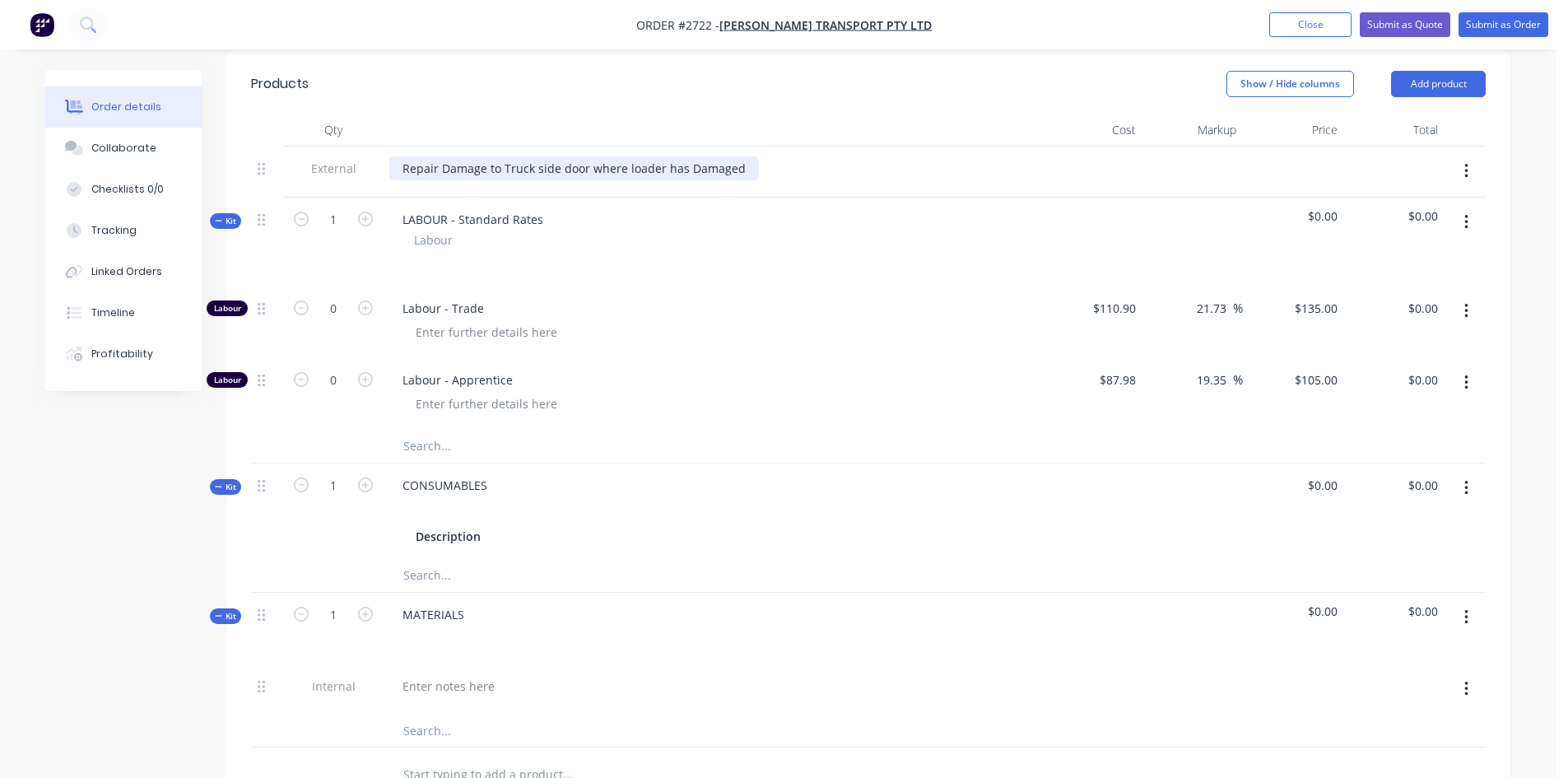
scroll to position [658, 0]
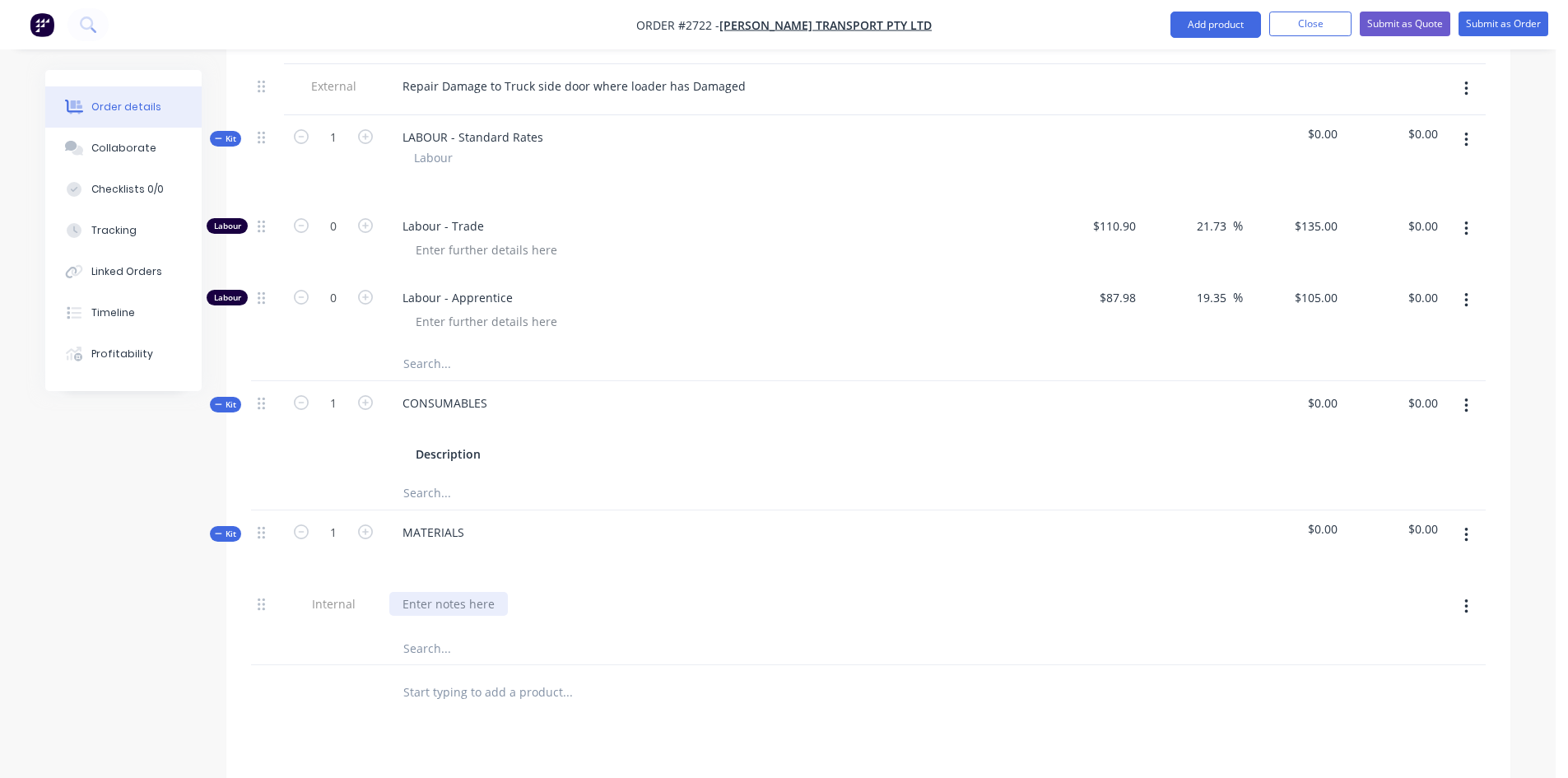
click at [449, 592] on div at bounding box center [449, 604] width 119 height 24
click at [686, 592] on div "Invoice to [PERSON_NAME], he may need to get it invoiced to [PERSON_NAME] Quarry" at bounding box center [638, 604] width 498 height 24
click at [703, 592] on div "Invoice to [PERSON_NAME], he may need to get it invoiced to [PERSON_NAME][GEOGR…" at bounding box center [674, 604] width 569 height 24
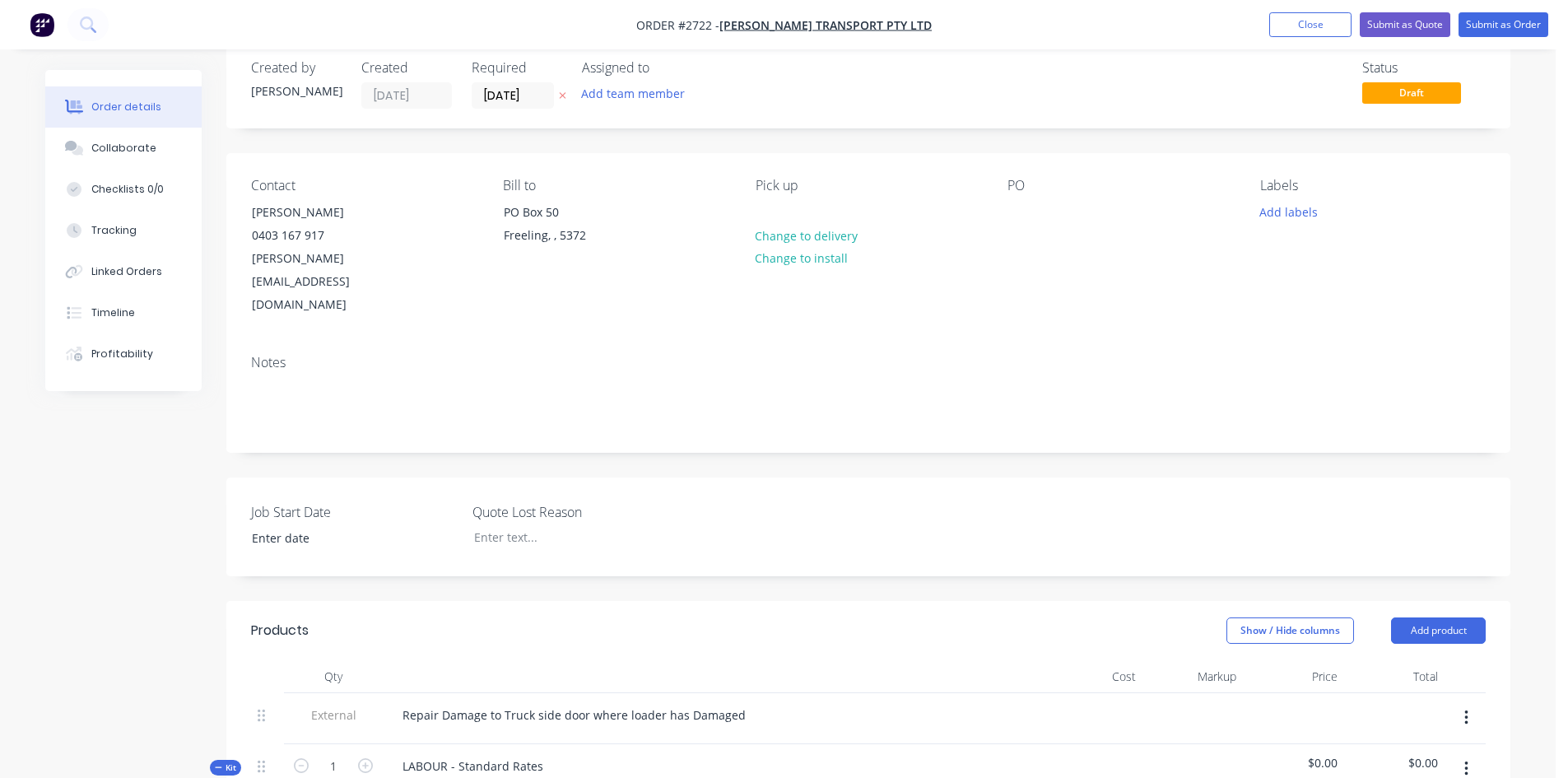
scroll to position [0, 0]
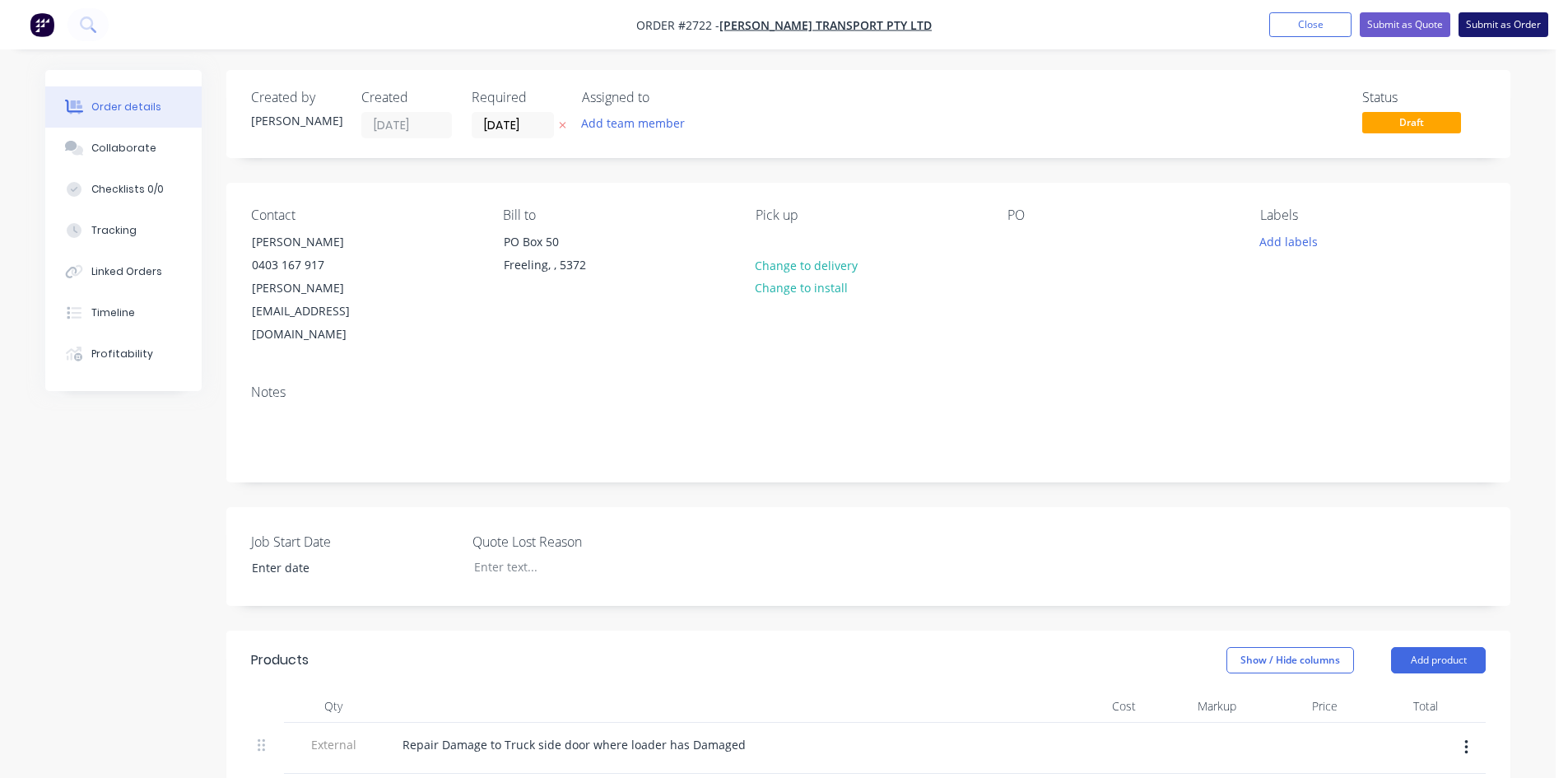
click at [1487, 27] on button "Submit as Order" at bounding box center [1504, 25] width 90 height 25
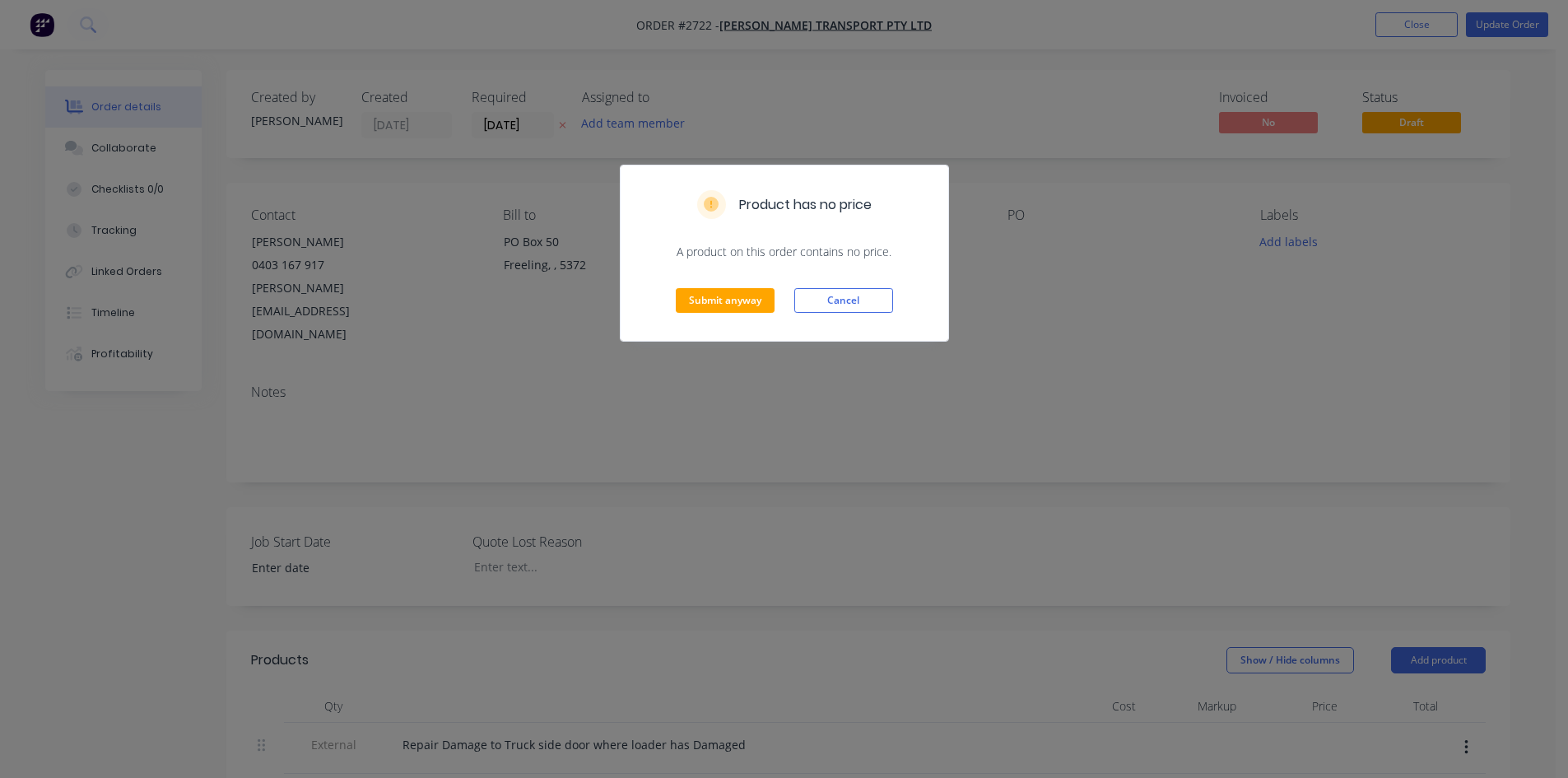
click at [980, 545] on div "Product has no price A product on this order contains no price. Submit anyway C…" at bounding box center [784, 389] width 1568 height 778
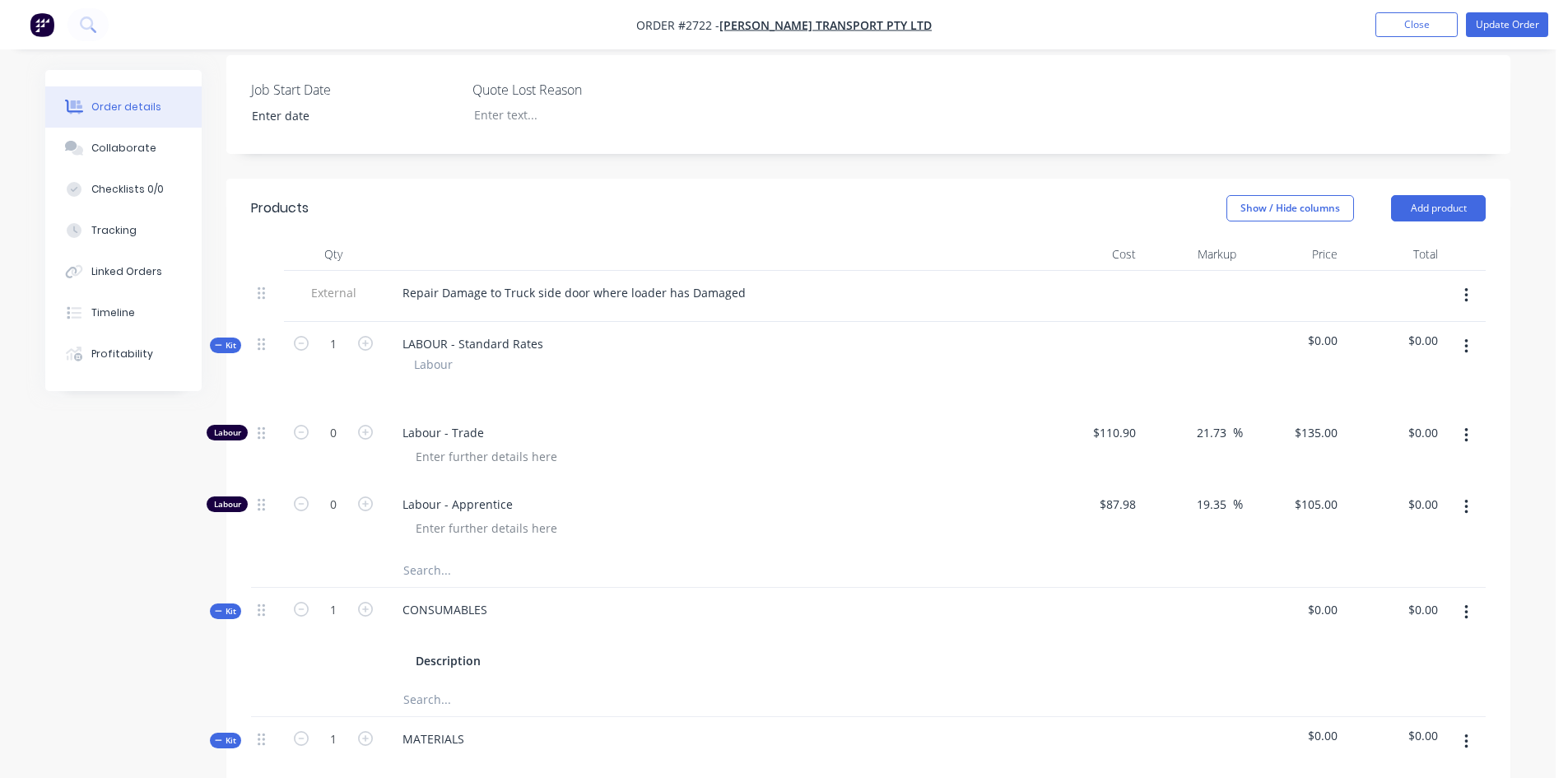
scroll to position [493, 0]
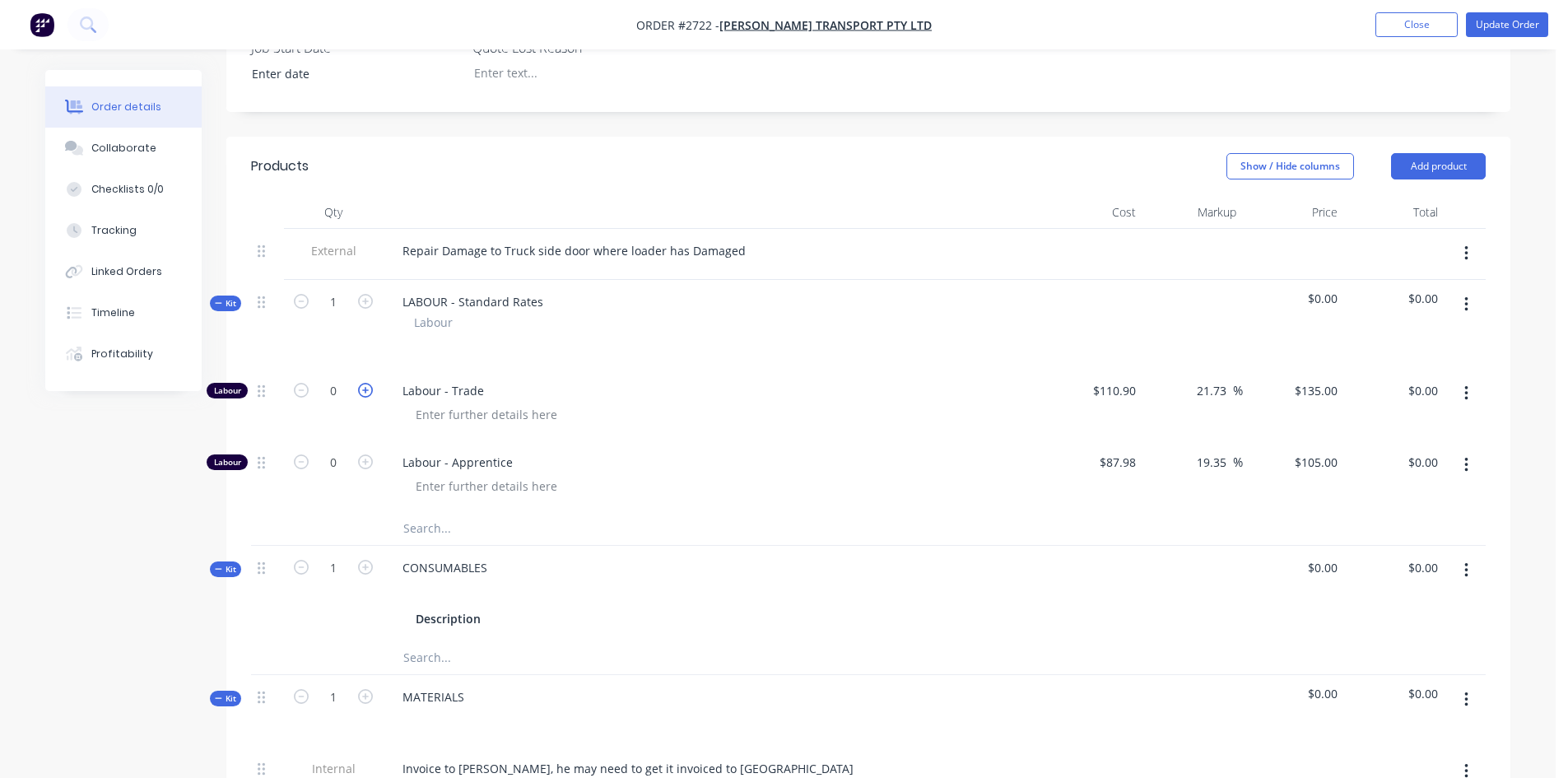
click at [365, 382] on icon "button" at bounding box center [365, 389] width 14 height 14
type input "1"
type input "$135.00"
click at [365, 382] on icon "button" at bounding box center [365, 389] width 14 height 14
type input "2"
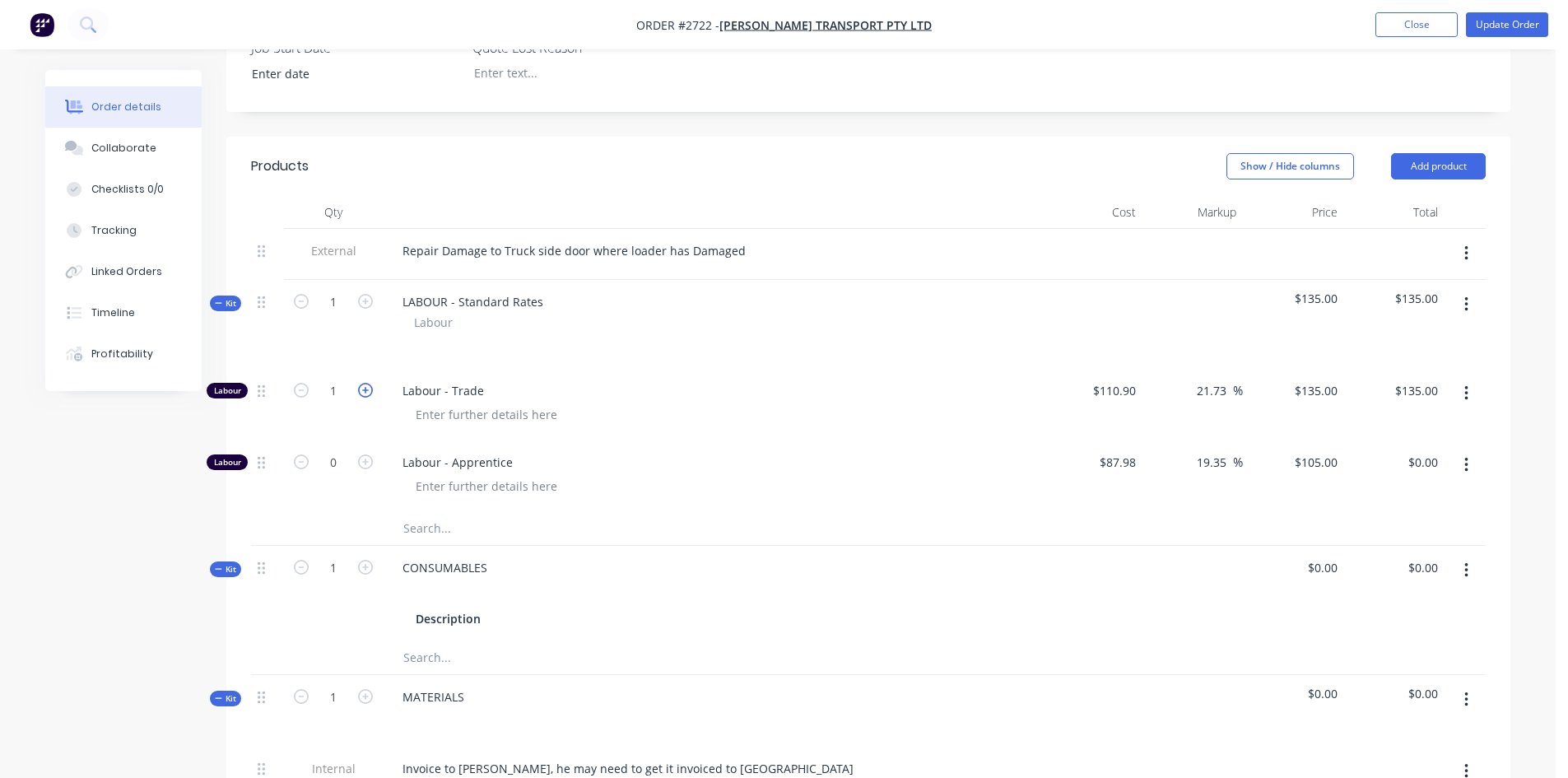
type input "$270.00"
click at [365, 382] on icon "button" at bounding box center [365, 389] width 14 height 14
type input "3"
type input "$405.00"
click at [365, 382] on icon "button" at bounding box center [365, 389] width 14 height 14
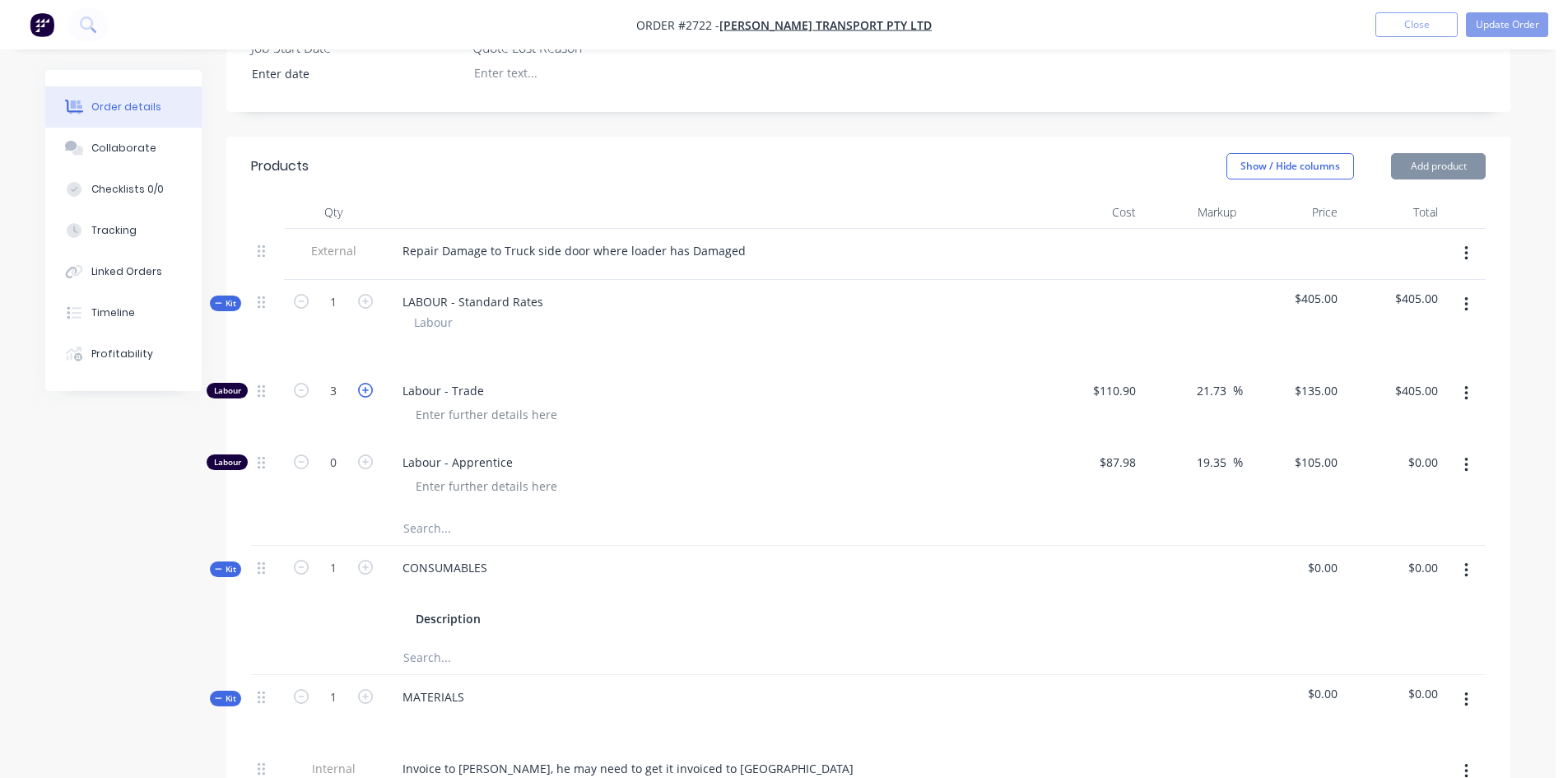
type input "4"
type input "$540.00"
click at [365, 382] on icon "button" at bounding box center [365, 389] width 14 height 14
type input "5"
type input "$675.00"
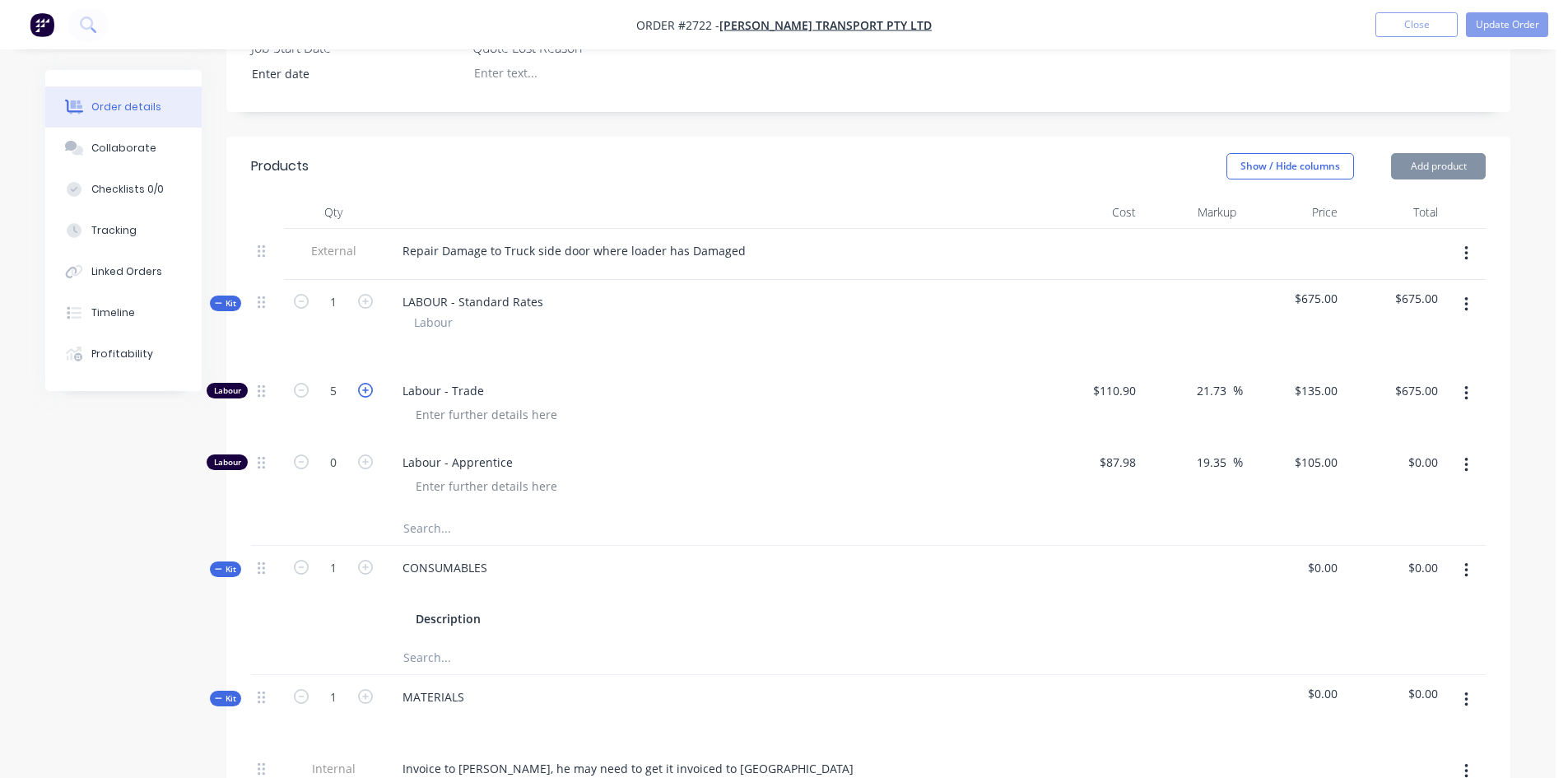
click at [365, 382] on icon "button" at bounding box center [365, 389] width 14 height 14
type input "6"
type input "$810.00"
click at [365, 382] on icon "button" at bounding box center [365, 389] width 14 height 14
type input "7"
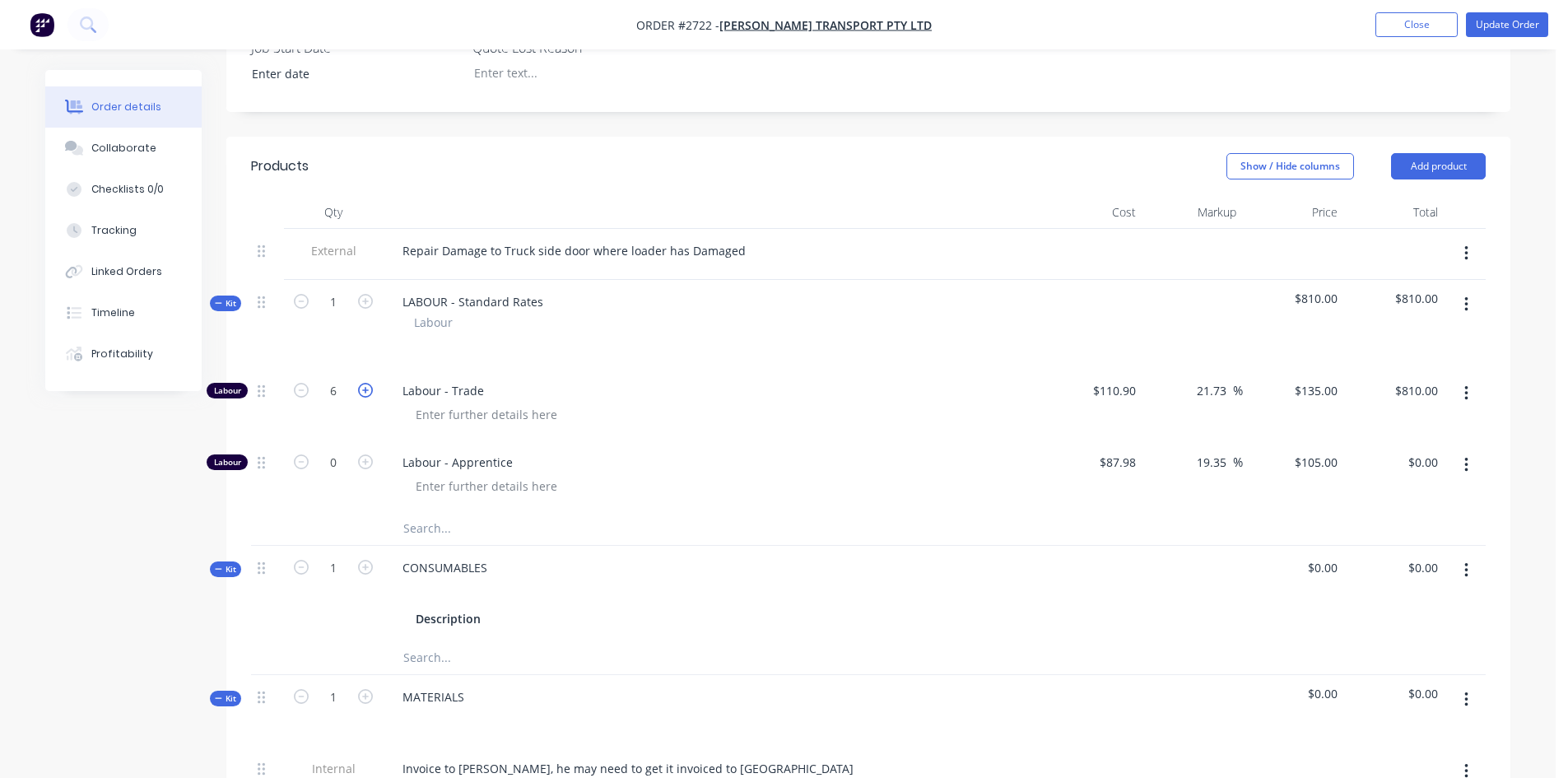
type input "$945.00"
click at [365, 382] on icon "button" at bounding box center [365, 389] width 14 height 14
type input "8"
type input "$1,080.00"
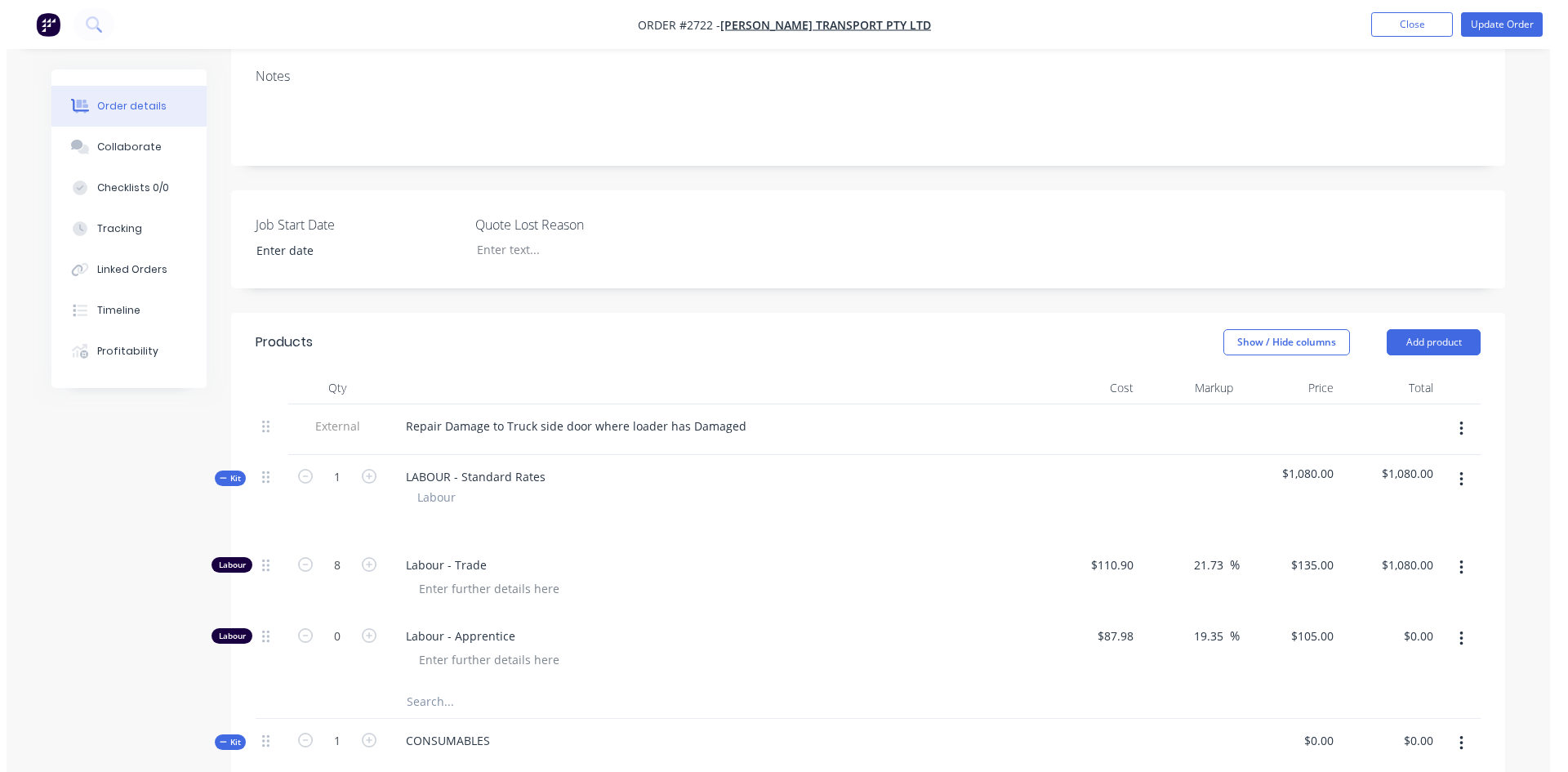
scroll to position [0, 0]
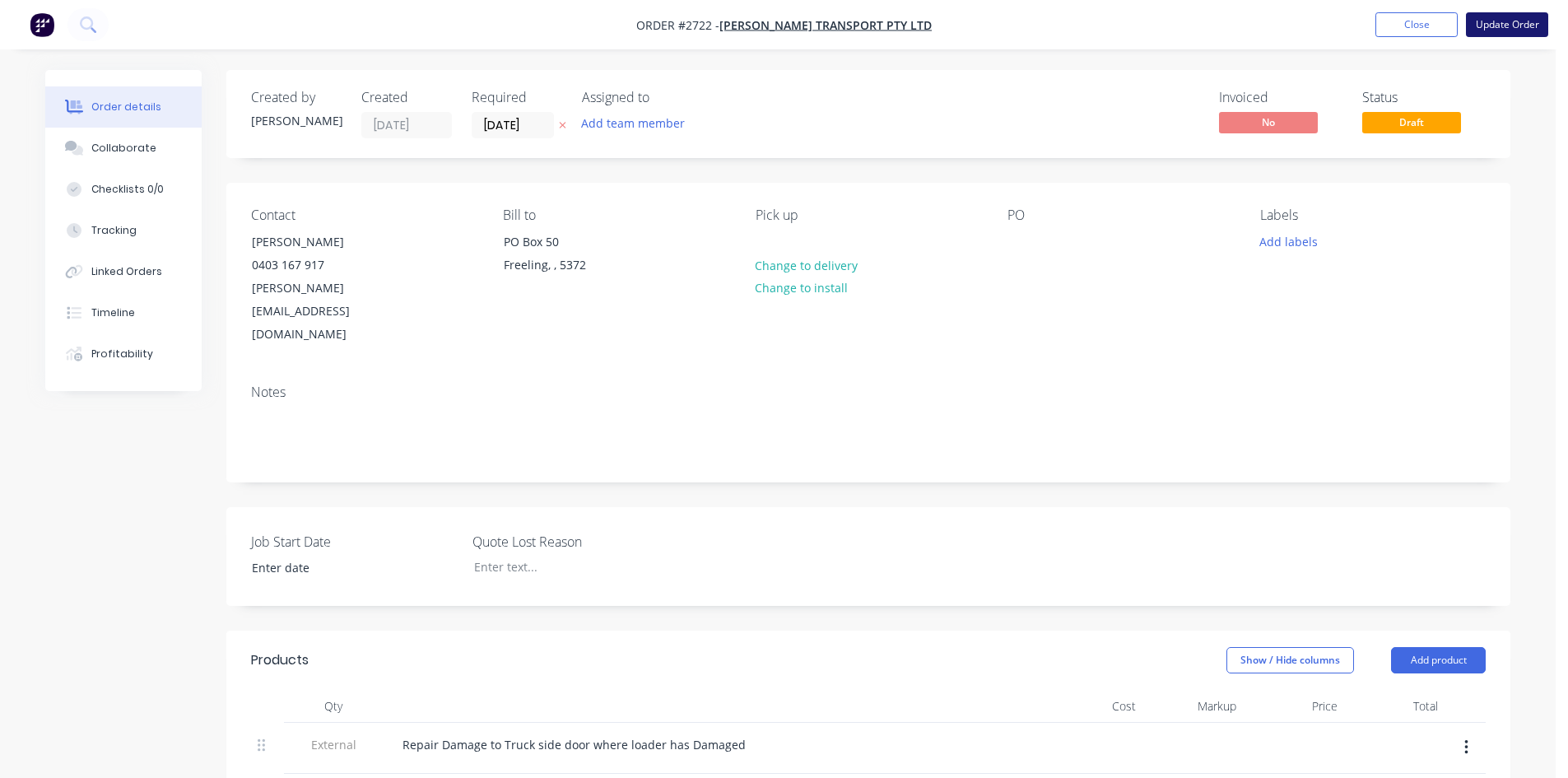
click at [1506, 20] on button "Update Order" at bounding box center [1508, 25] width 82 height 25
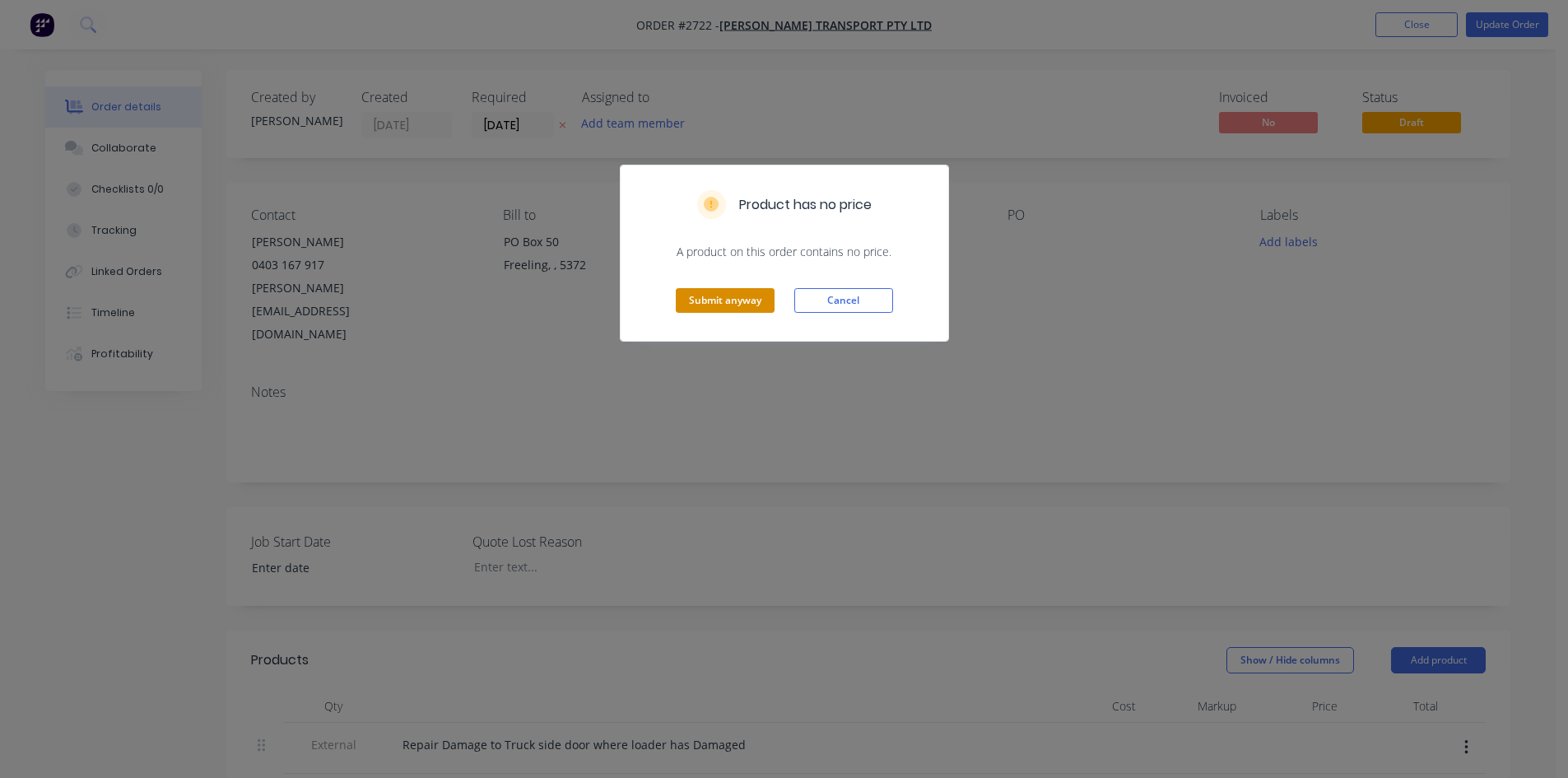
click at [721, 301] on button "Submit anyway" at bounding box center [725, 301] width 99 height 25
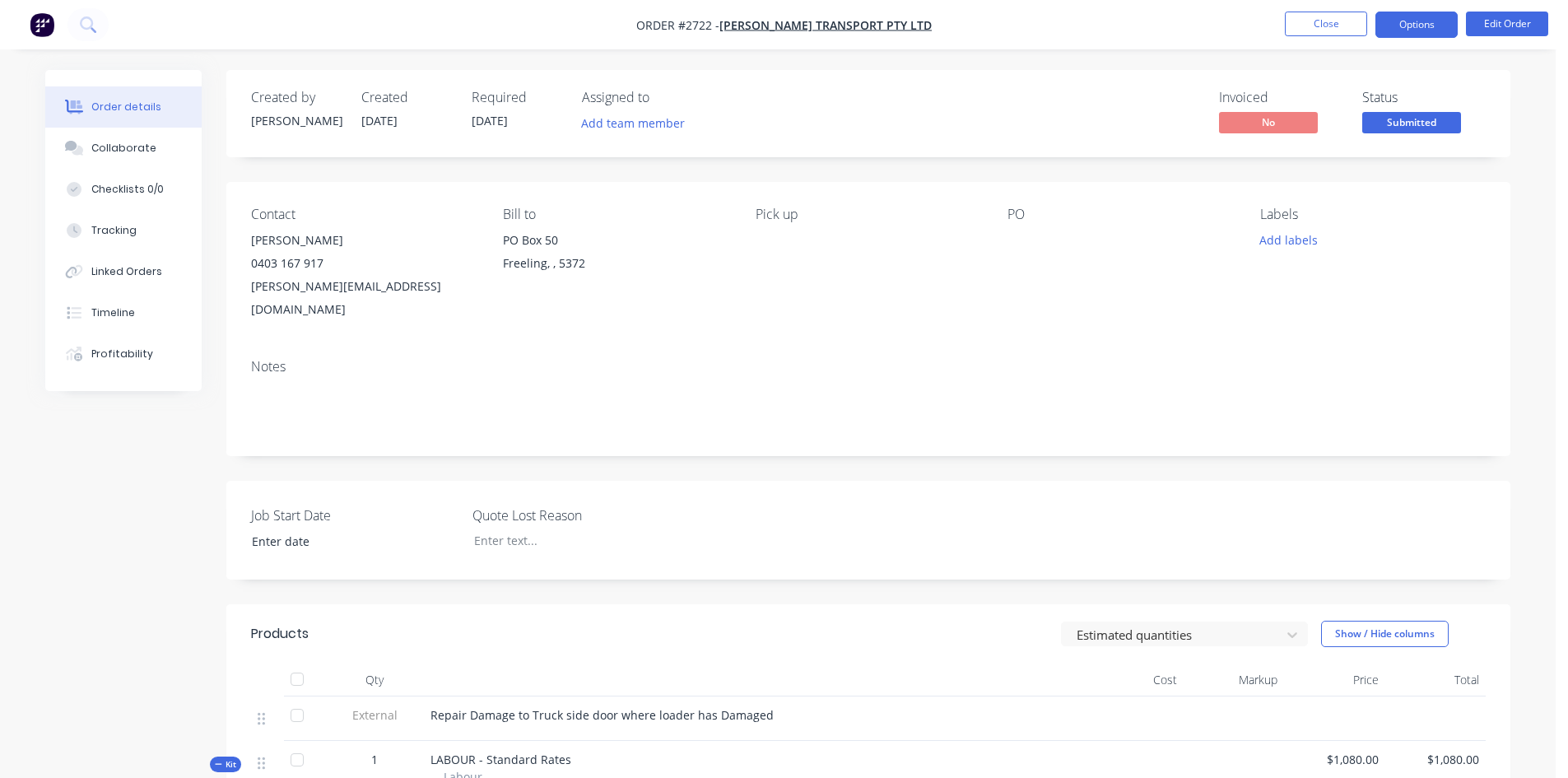
click at [1408, 27] on button "Options" at bounding box center [1417, 24] width 82 height 26
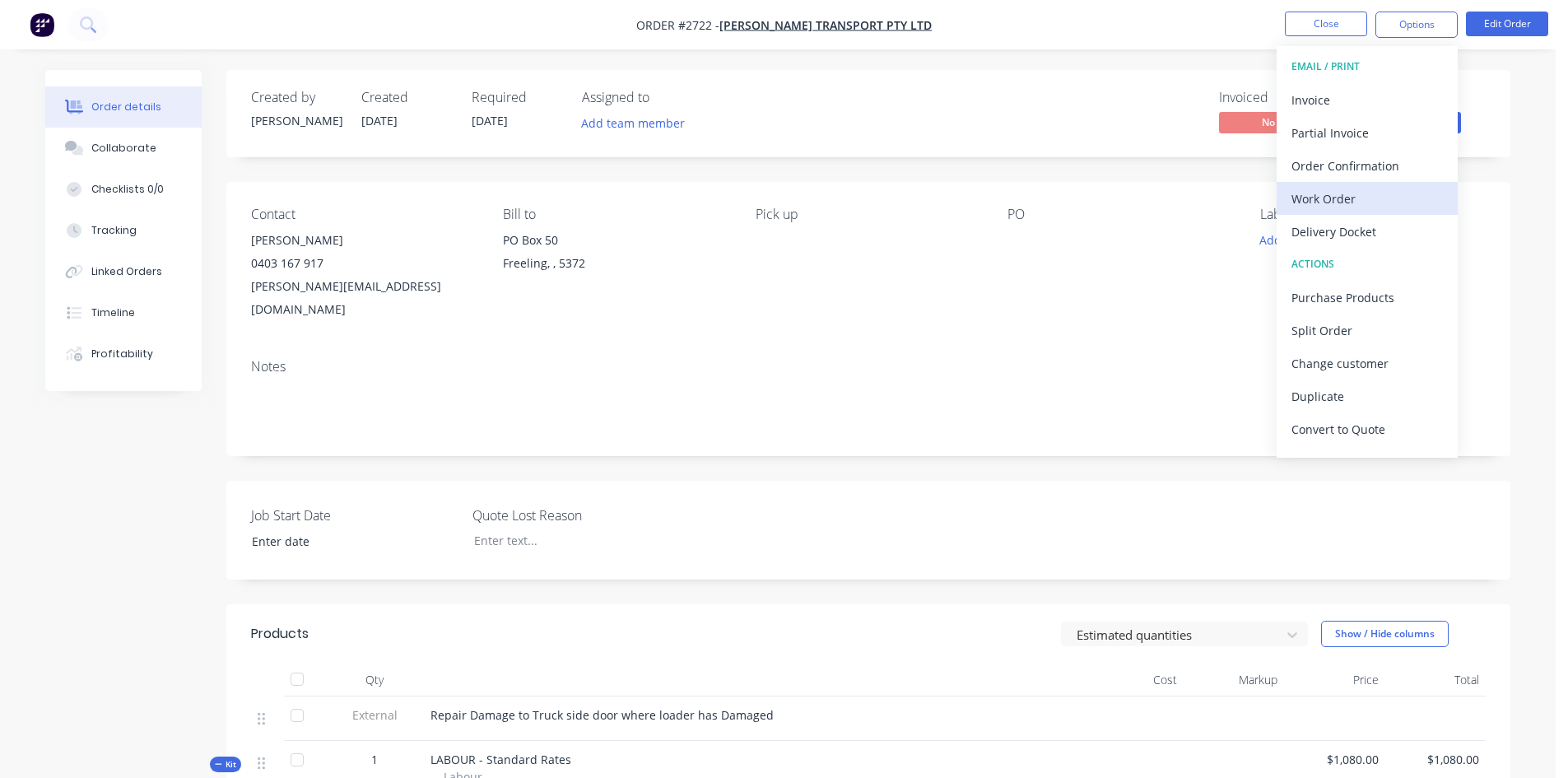
click at [1360, 211] on button "Work Order" at bounding box center [1367, 198] width 181 height 33
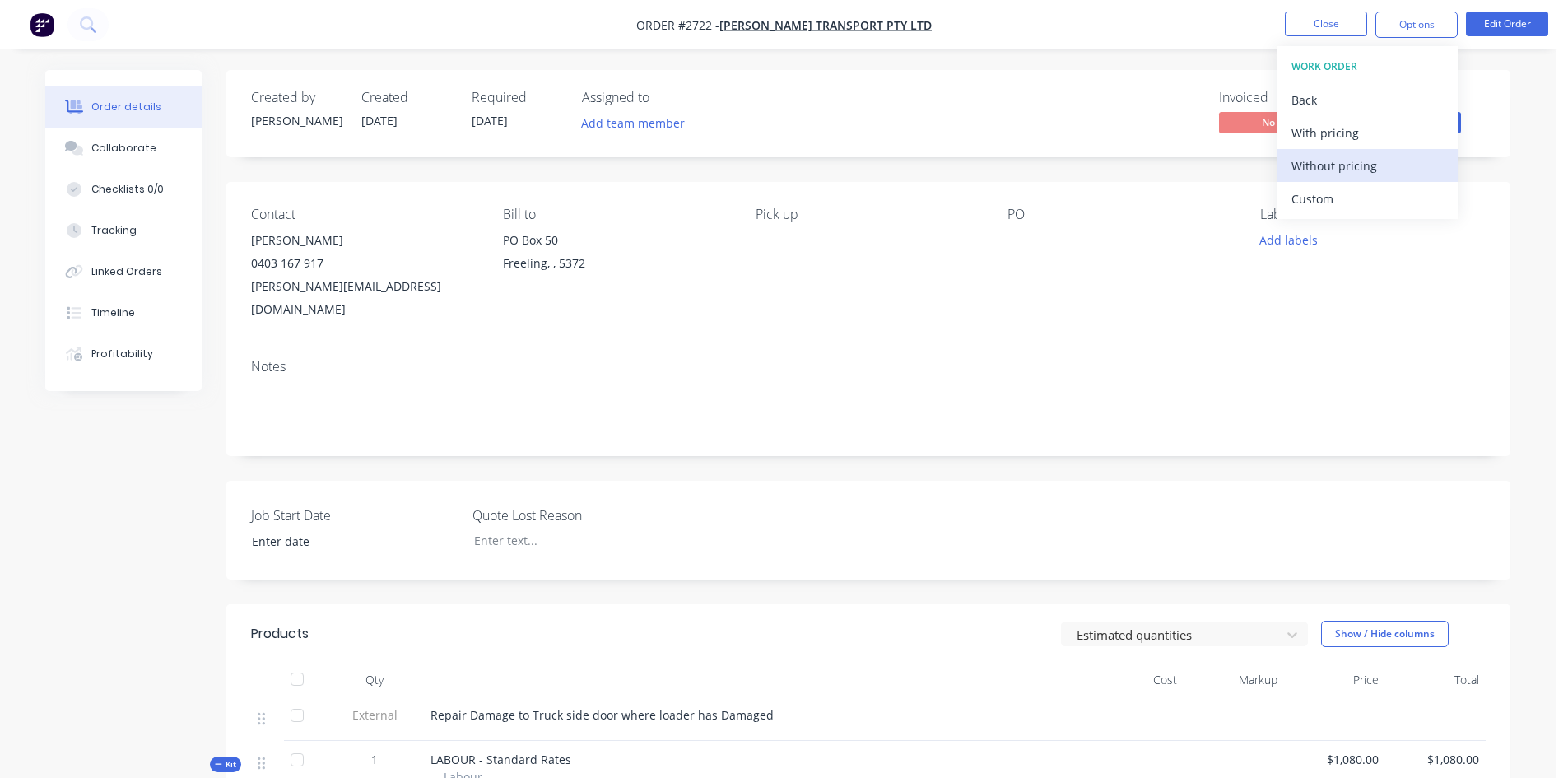
click at [1349, 160] on div "Without pricing" at bounding box center [1368, 166] width 151 height 24
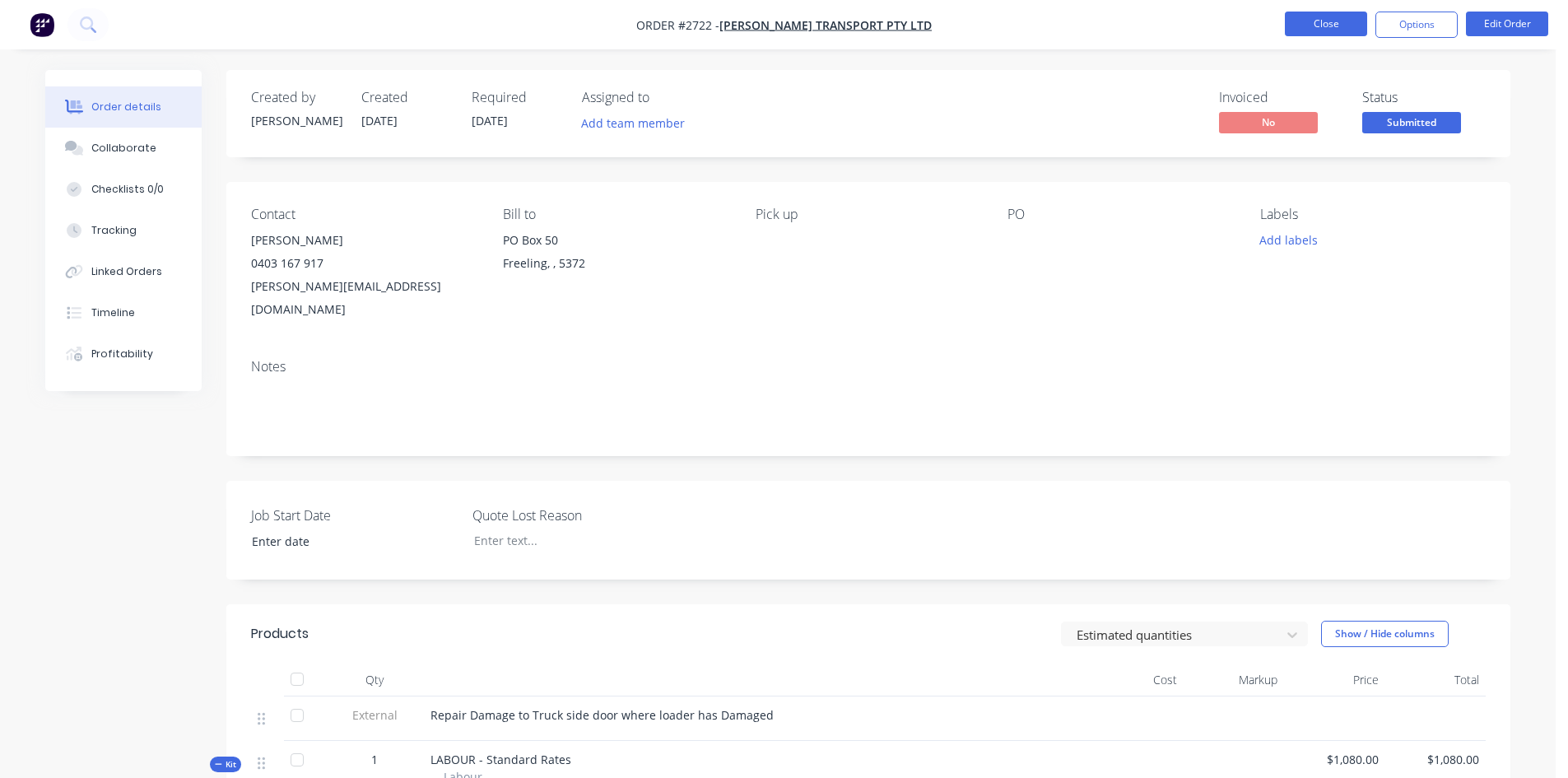
click at [1306, 27] on button "Close" at bounding box center [1326, 24] width 82 height 25
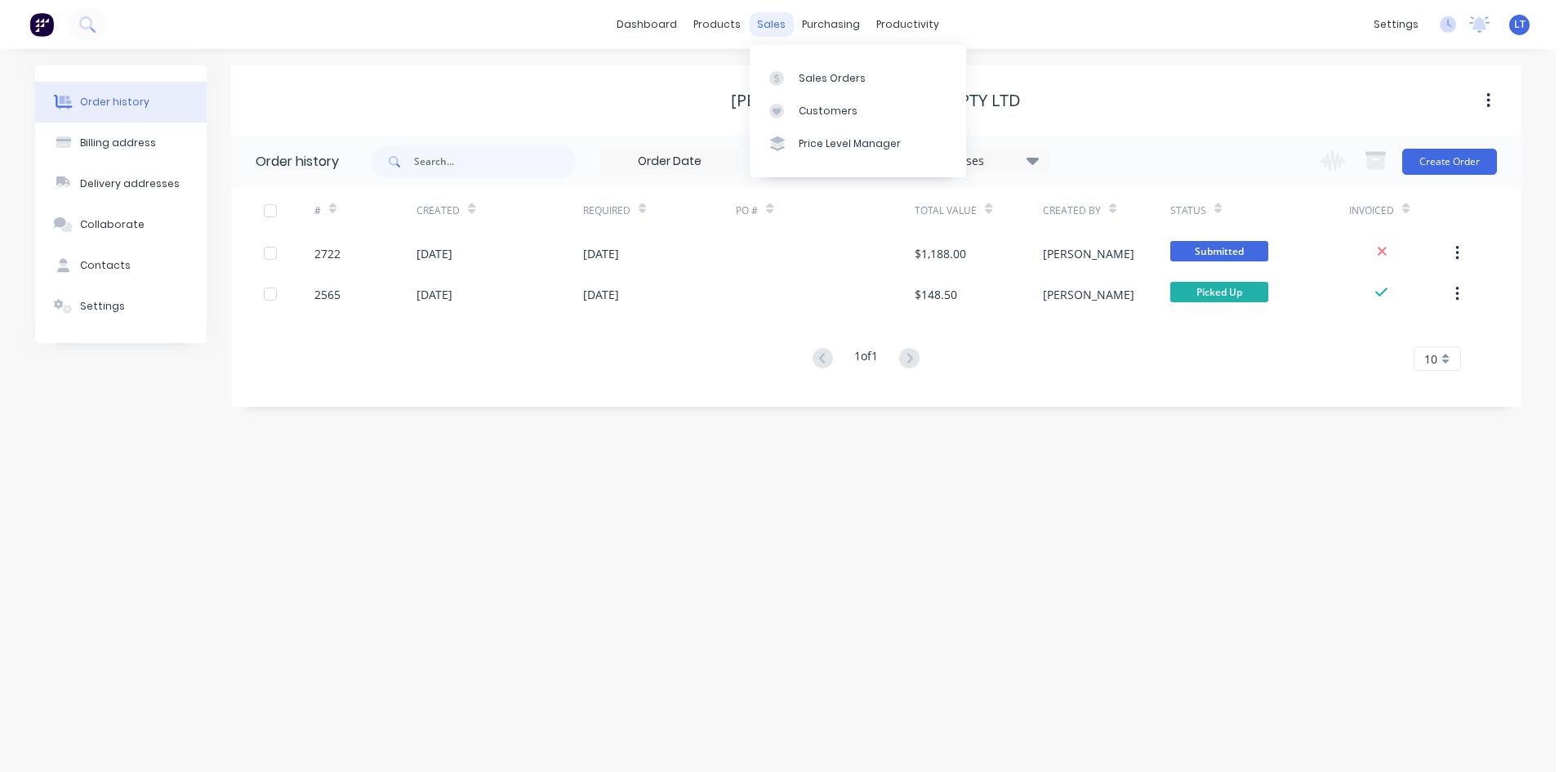
click at [764, 26] on div "sales" at bounding box center [771, 25] width 45 height 25
click at [841, 72] on div "Sales Orders" at bounding box center [832, 78] width 67 height 14
